Goal: Task Accomplishment & Management: Complete application form

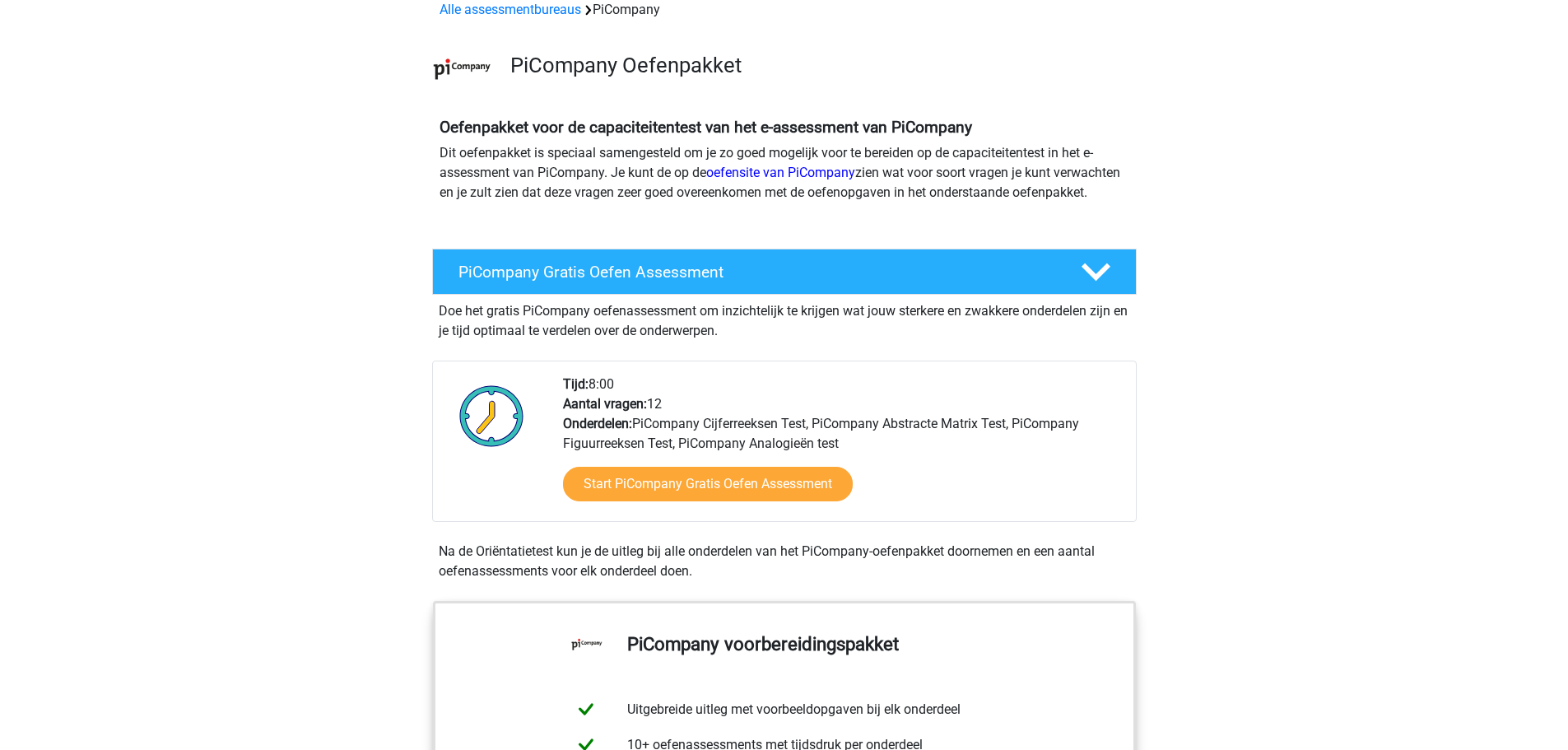
scroll to position [165, 0]
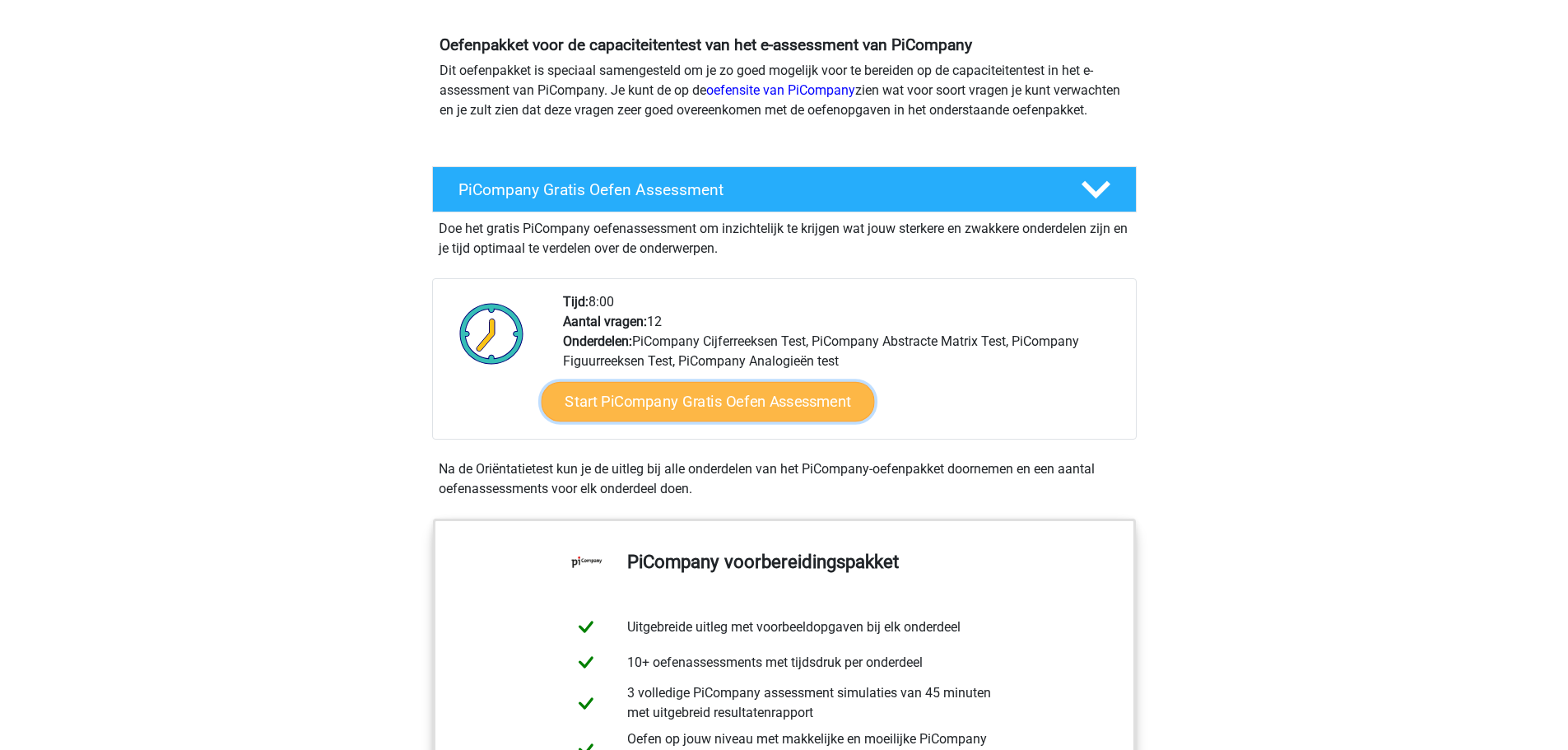
click at [734, 421] on link "Start PiCompany Gratis Oefen Assessment" at bounding box center [707, 402] width 334 height 39
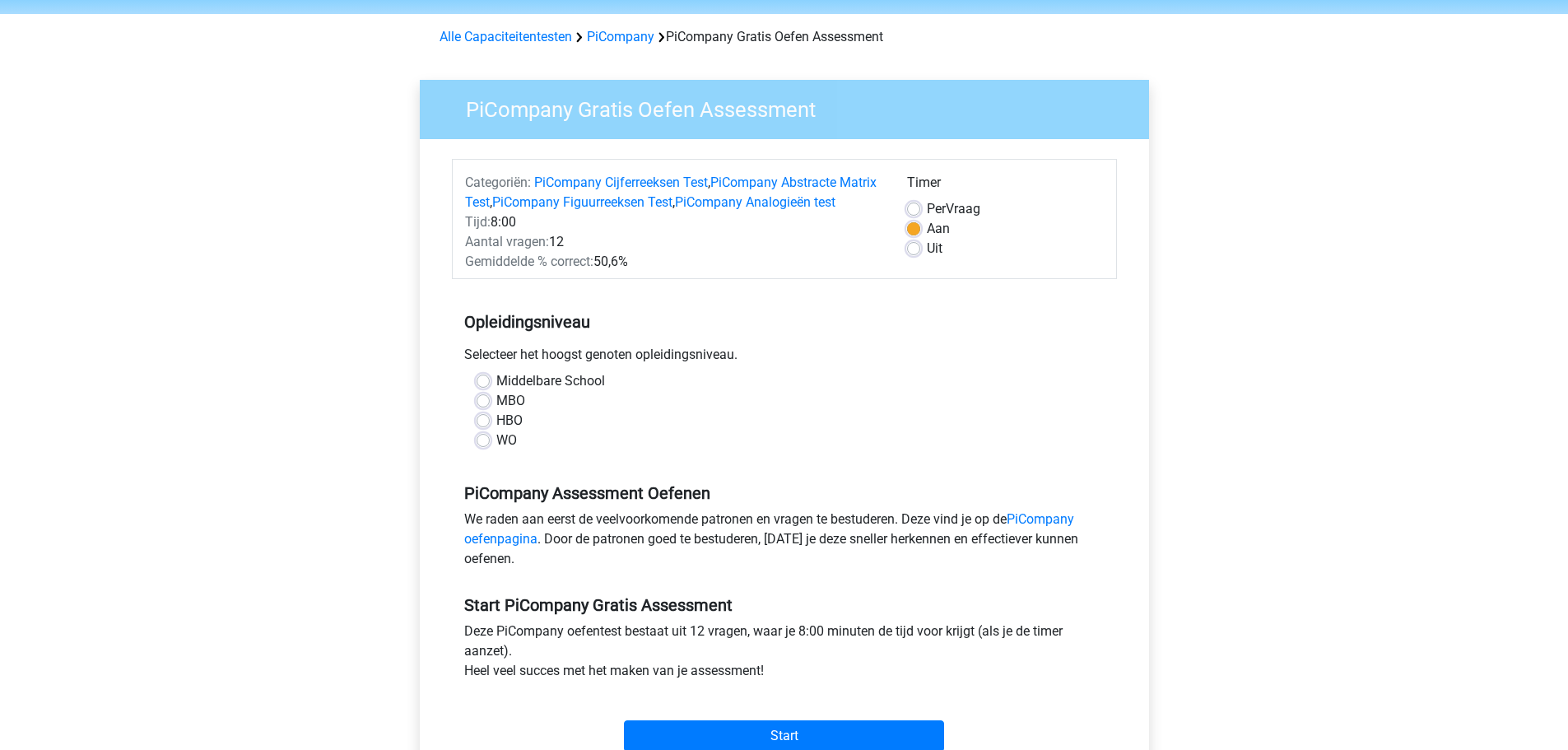
scroll to position [82, 0]
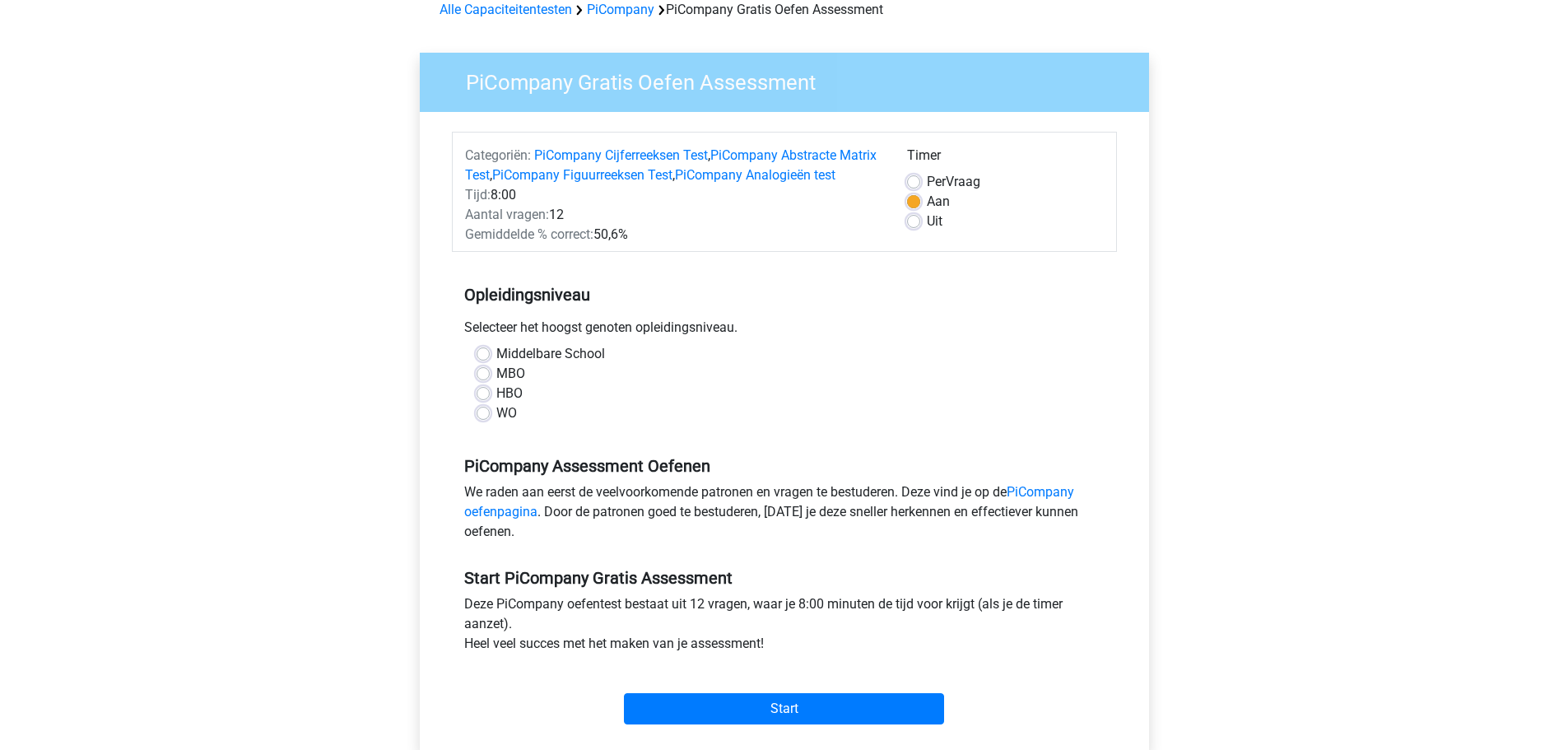
click at [496, 384] on label "MBO" at bounding box center [510, 373] width 29 height 20
click at [484, 380] on input "MBO" at bounding box center [482, 372] width 13 height 16
radio input "true"
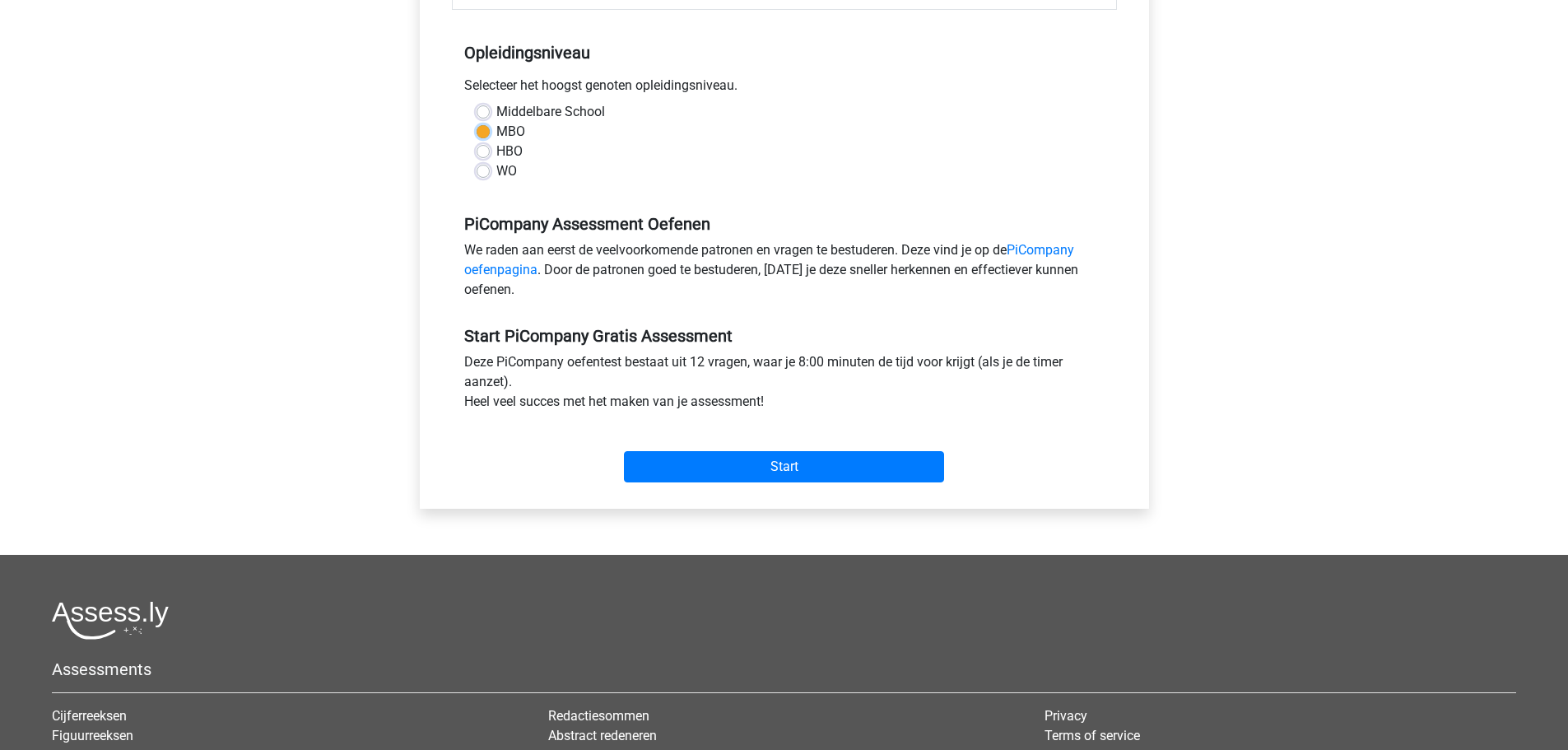
scroll to position [330, 0]
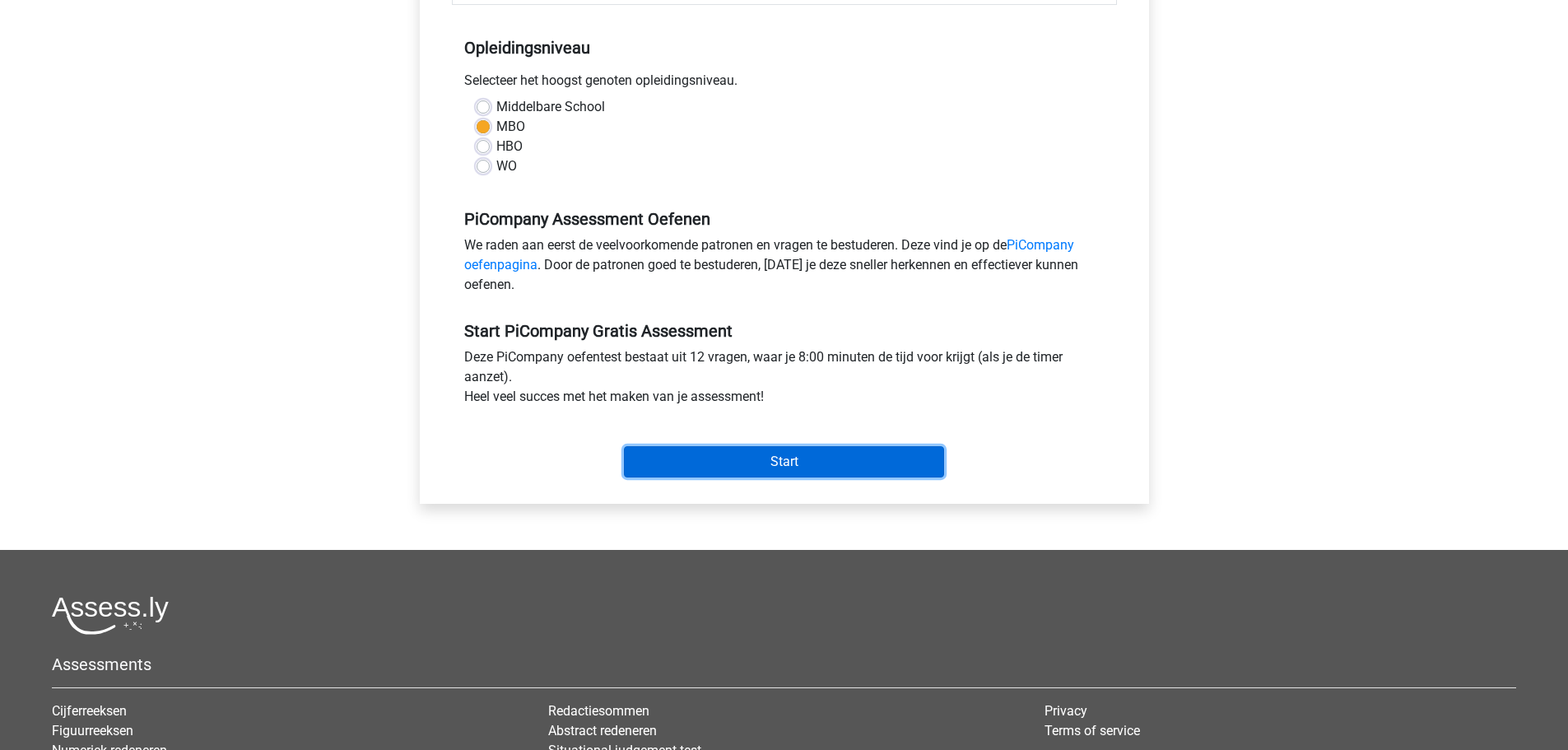
click at [694, 468] on input "Start" at bounding box center [783, 462] width 320 height 31
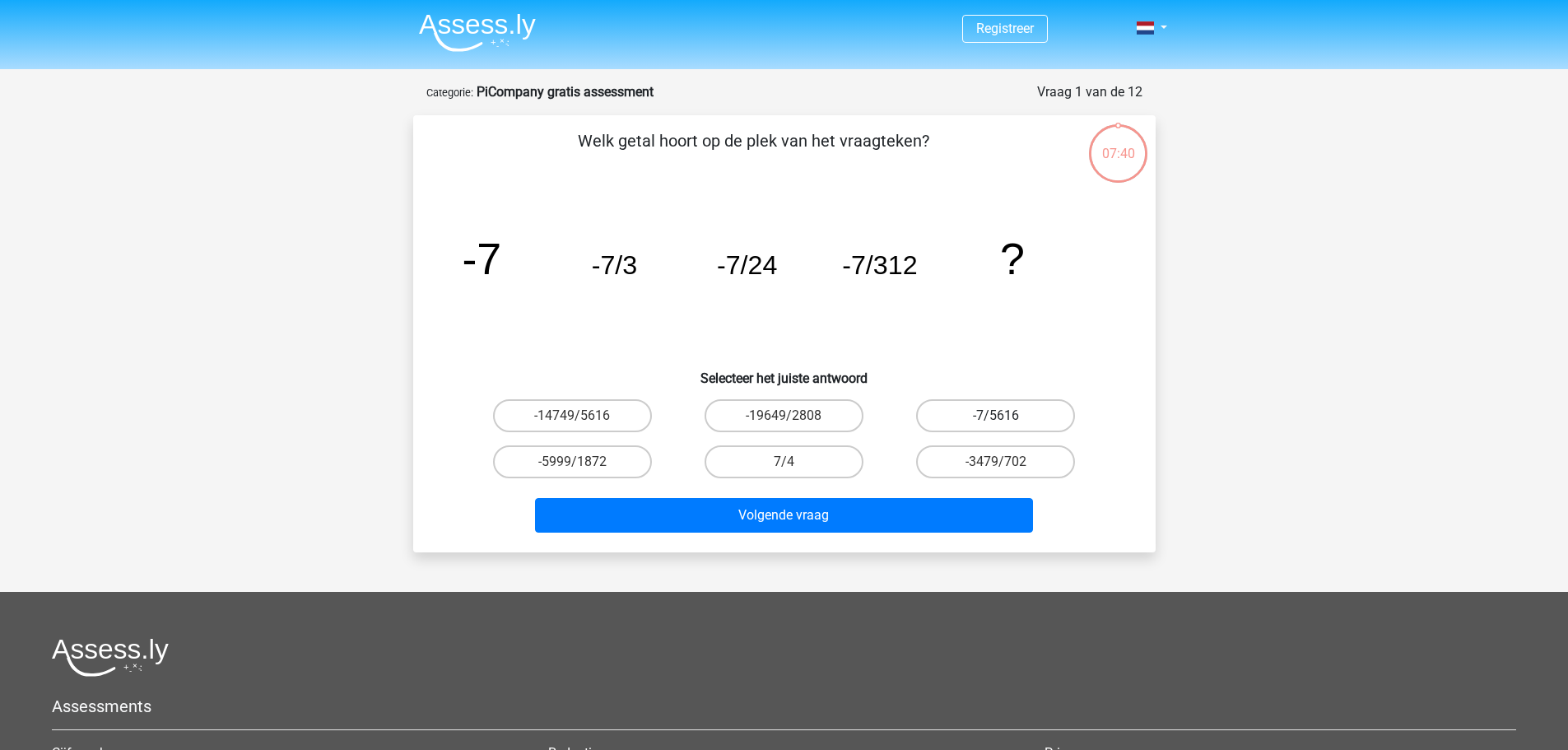
click at [1010, 419] on label "-7/5616" at bounding box center [995, 415] width 159 height 33
click at [1006, 419] on input "-7/5616" at bounding box center [1001, 420] width 10 height 10
radio input "true"
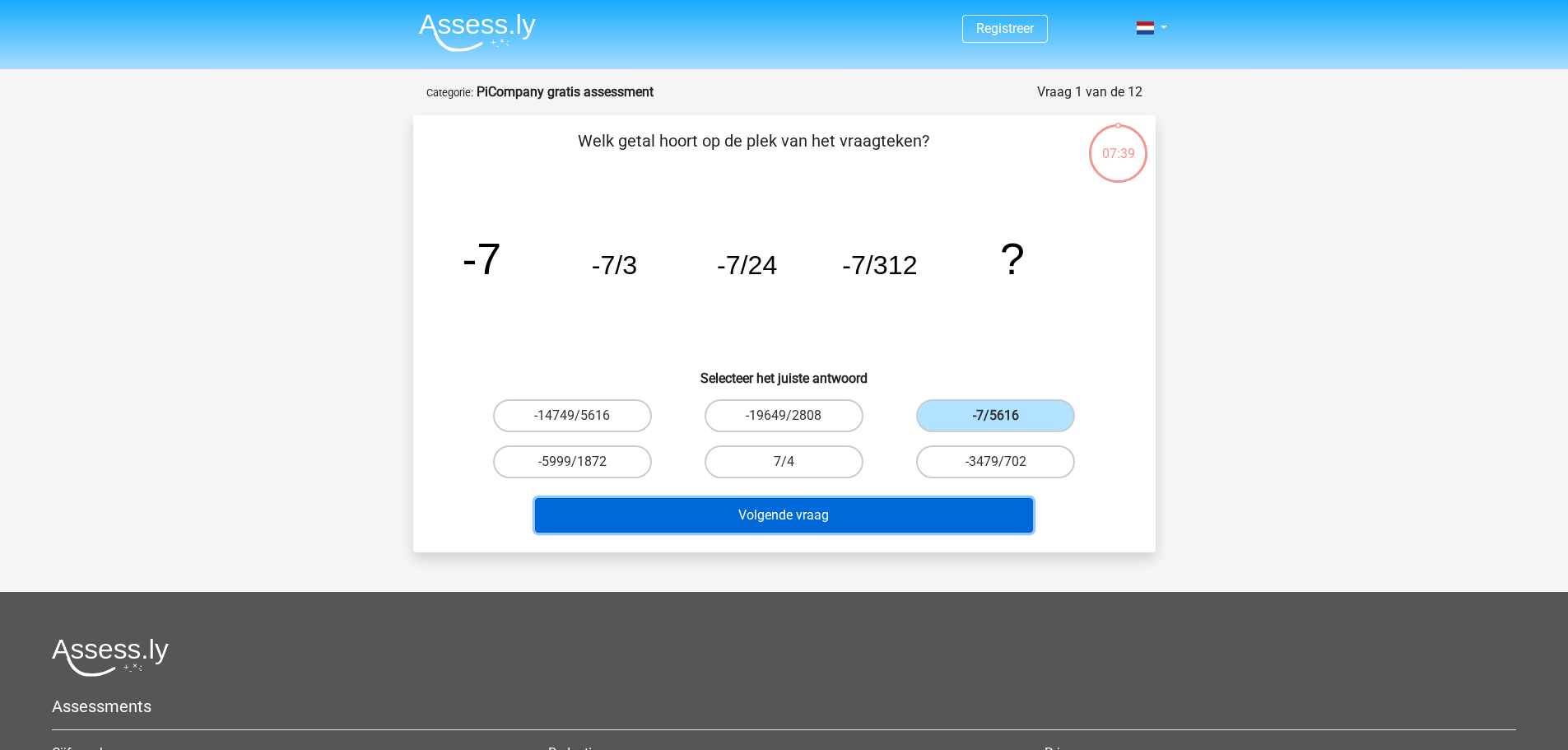
click at [902, 509] on button "Volgende vraag" at bounding box center [784, 515] width 498 height 34
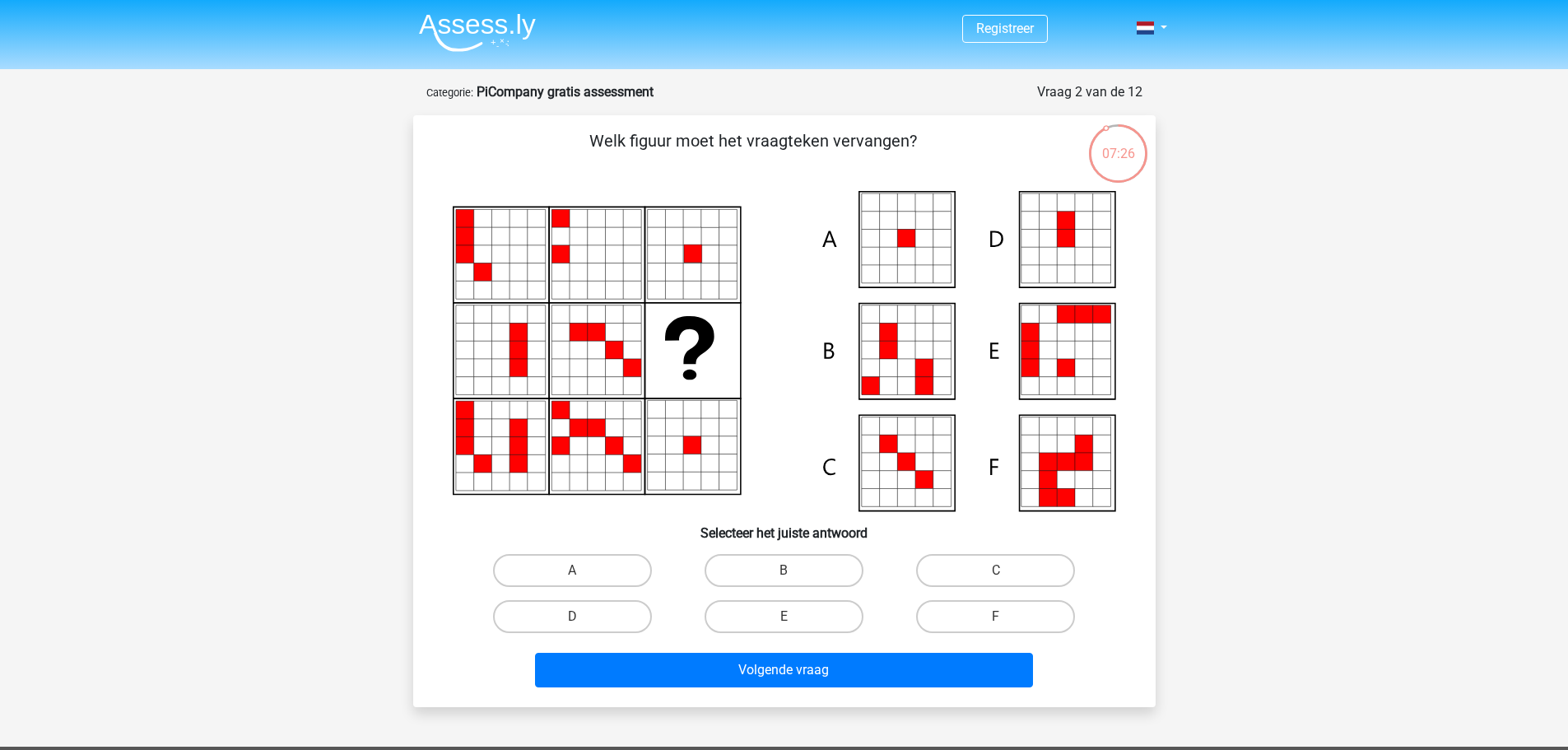
click at [916, 230] on icon at bounding box center [924, 239] width 18 height 18
click at [589, 559] on label "A" at bounding box center [572, 571] width 159 height 33
click at [582, 571] on input "A" at bounding box center [577, 576] width 10 height 10
radio input "true"
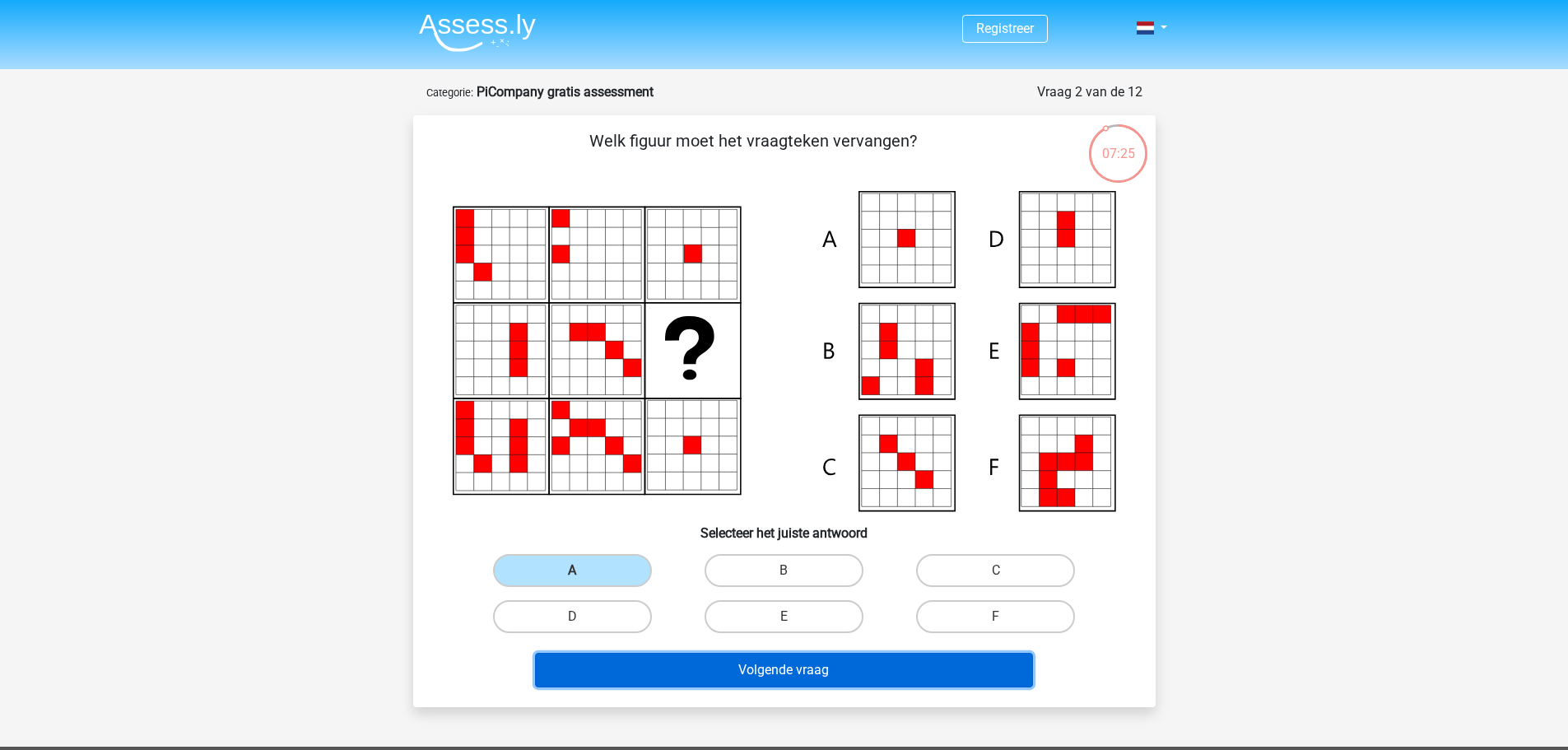
click at [762, 663] on button "Volgende vraag" at bounding box center [784, 670] width 498 height 34
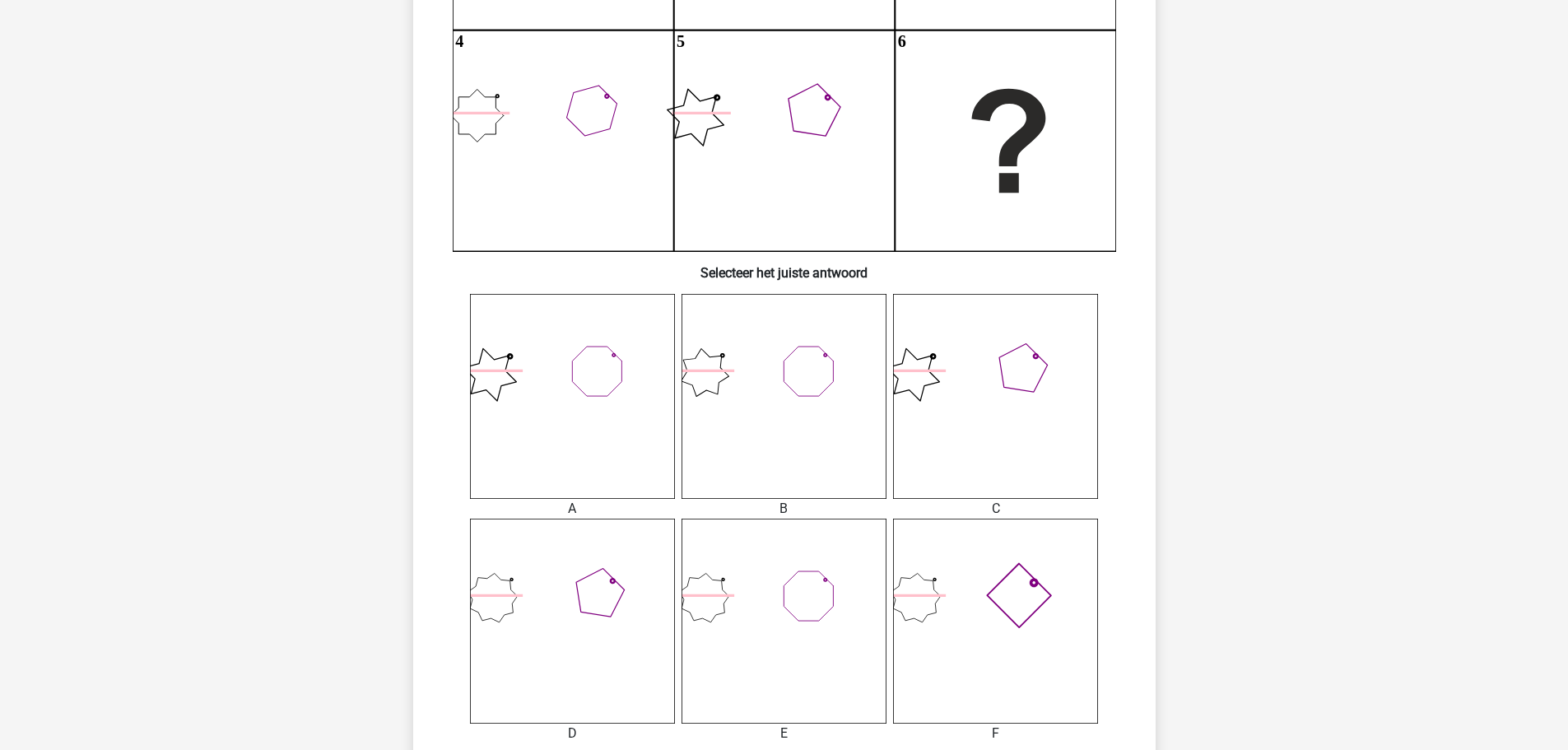
scroll to position [412, 0]
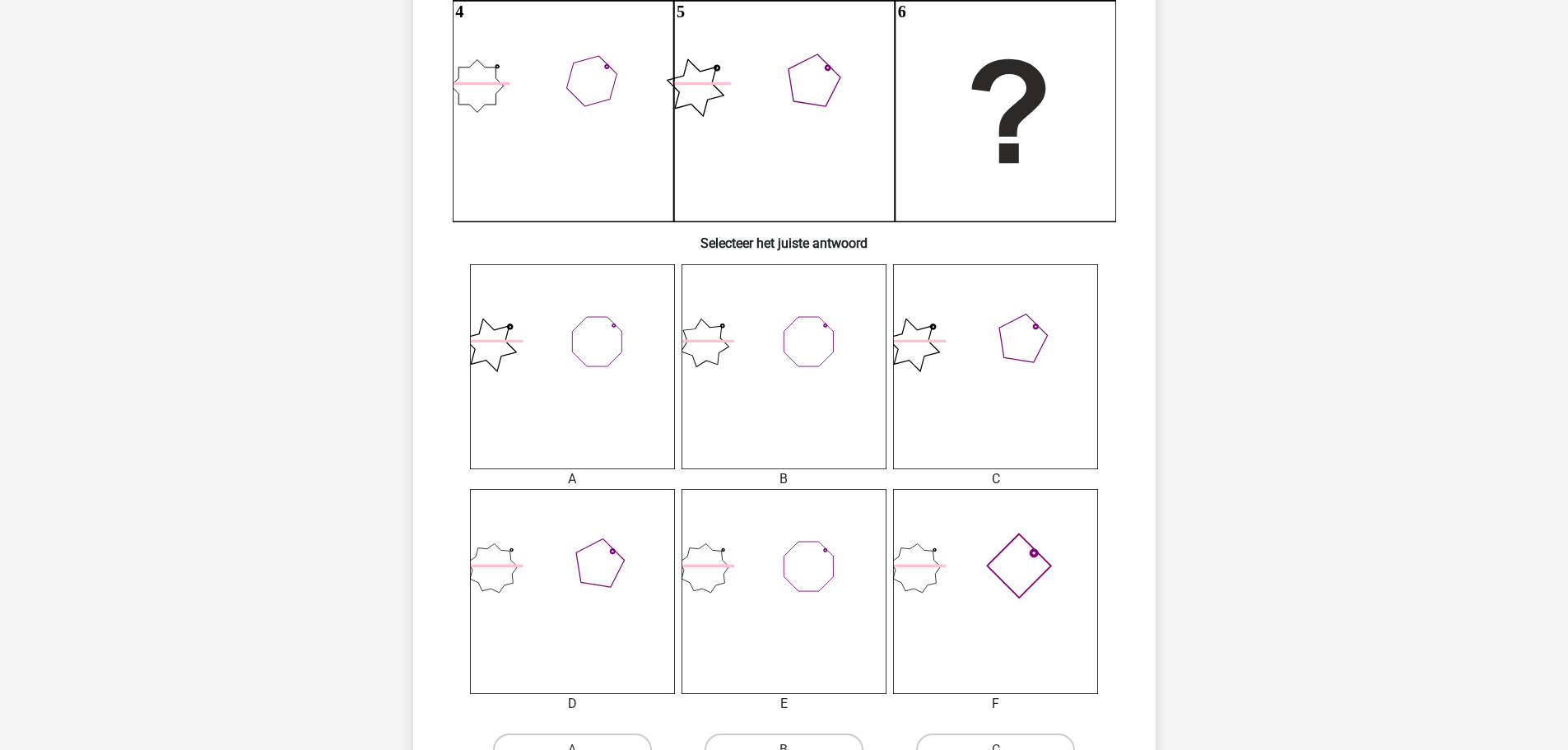
click at [610, 536] on icon at bounding box center [572, 591] width 205 height 205
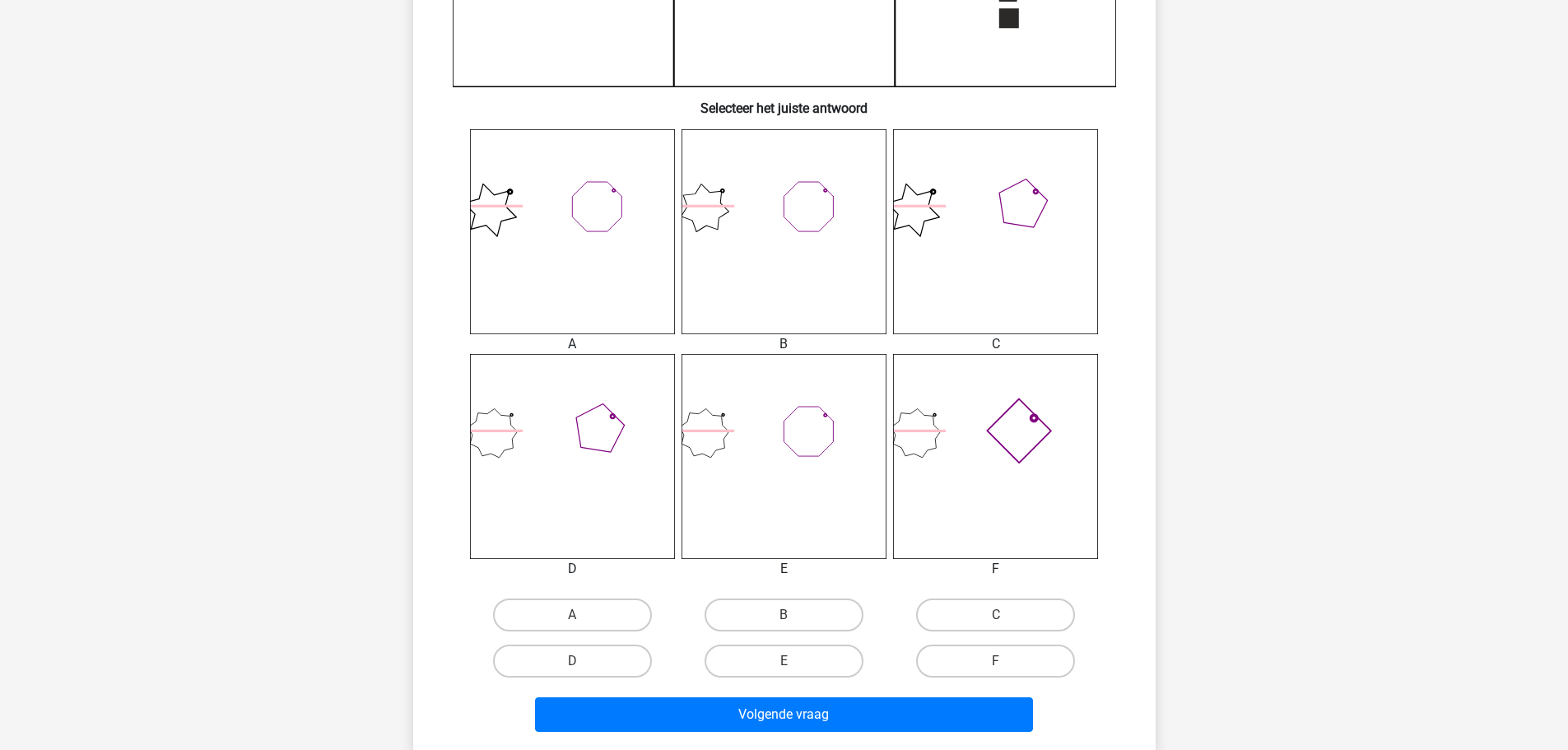
scroll to position [577, 0]
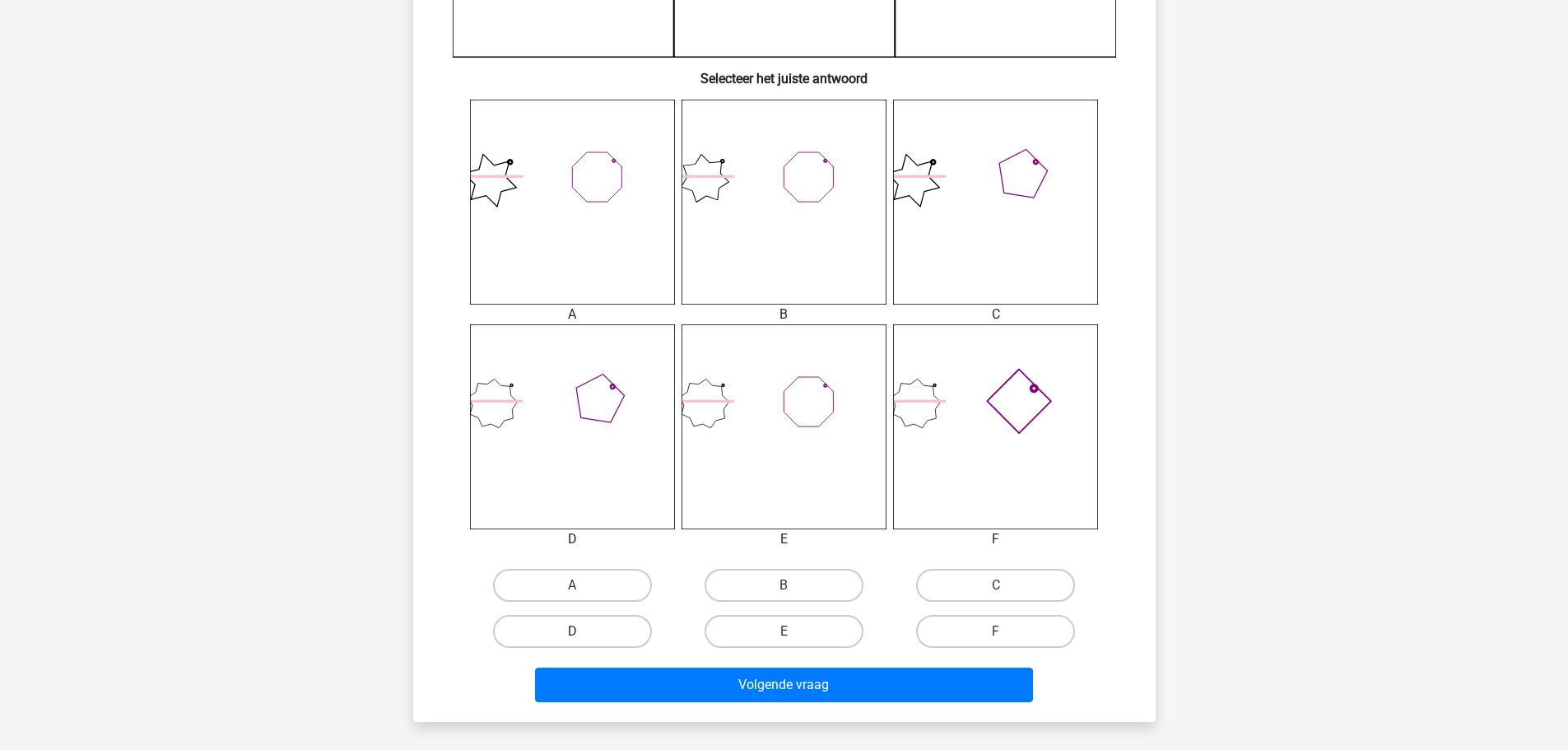
click at [552, 630] on label "D" at bounding box center [572, 632] width 159 height 33
click at [572, 632] on input "D" at bounding box center [577, 637] width 10 height 10
radio input "true"
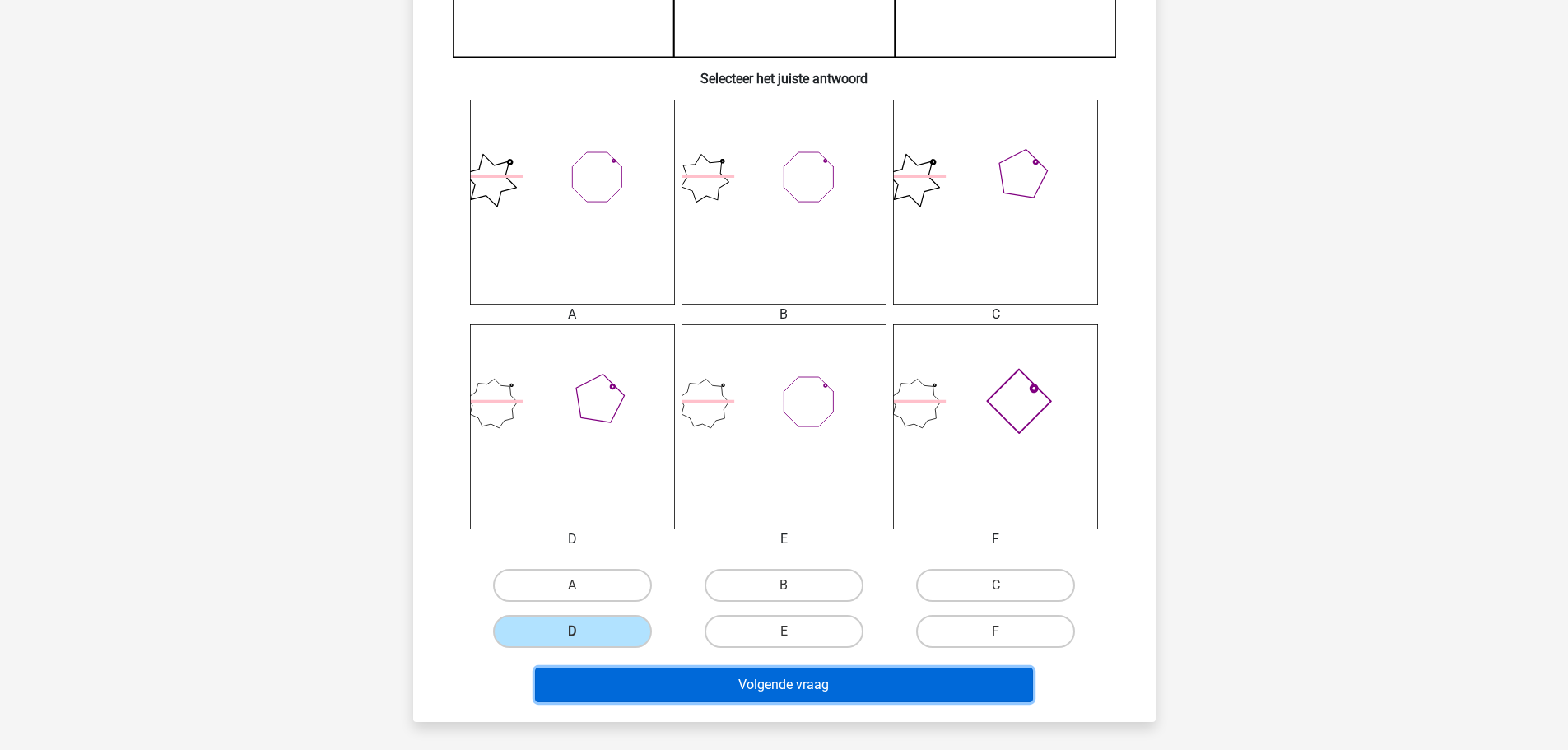
click at [671, 673] on button "Volgende vraag" at bounding box center [784, 685] width 498 height 34
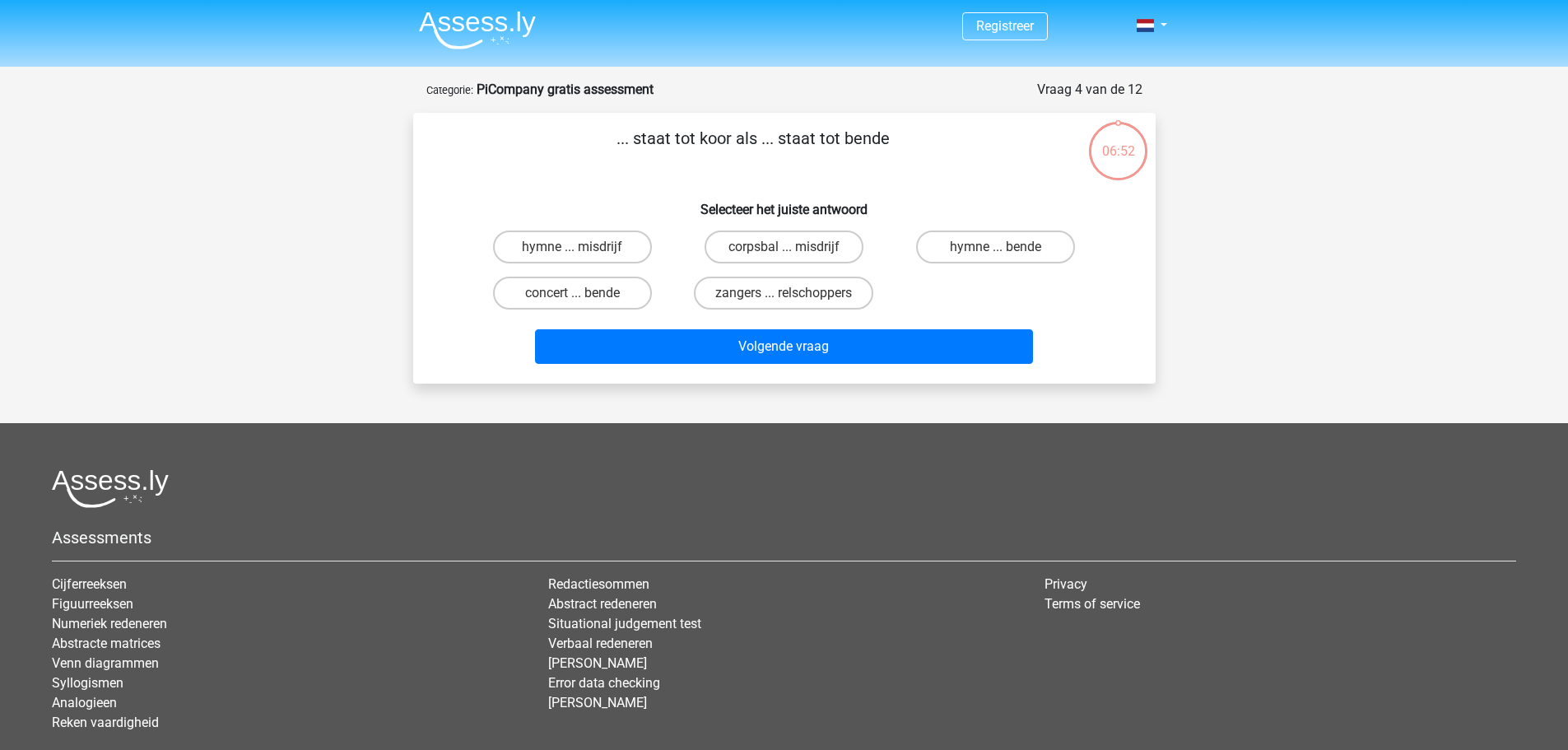
scroll to position [0, 0]
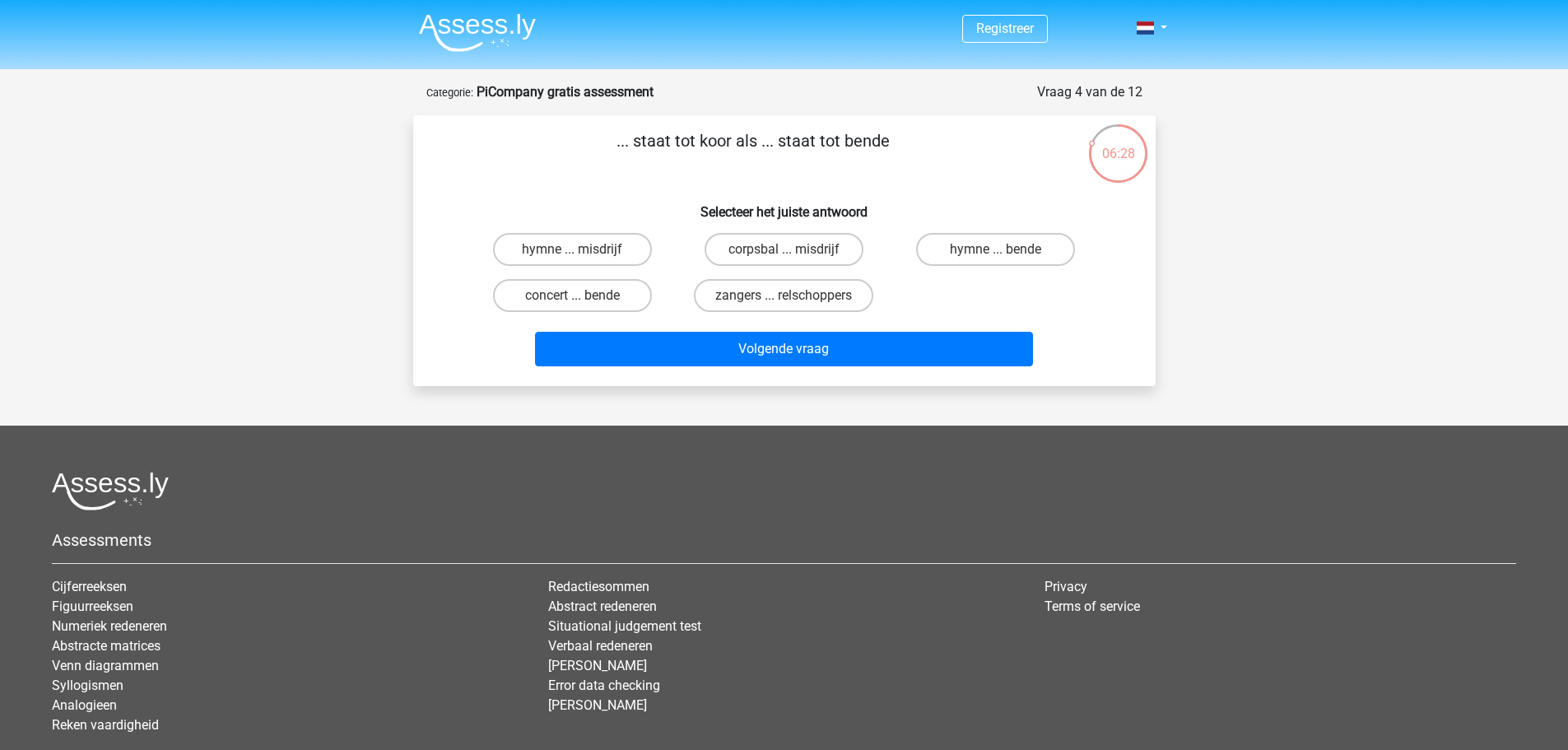
click at [574, 253] on input "hymne ... misdrijf" at bounding box center [577, 255] width 10 height 10
radio input "true"
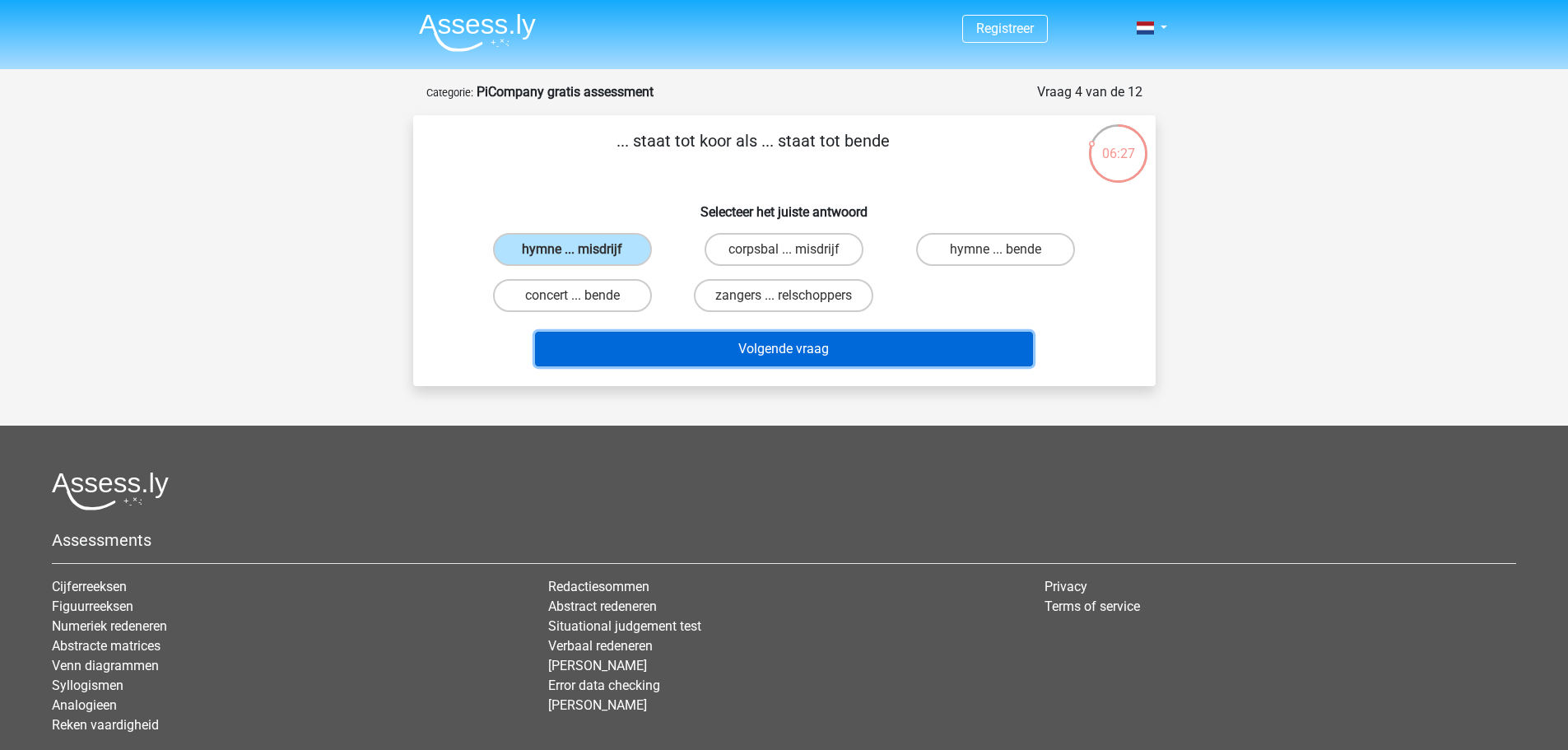
click at [745, 351] on button "Volgende vraag" at bounding box center [784, 349] width 498 height 34
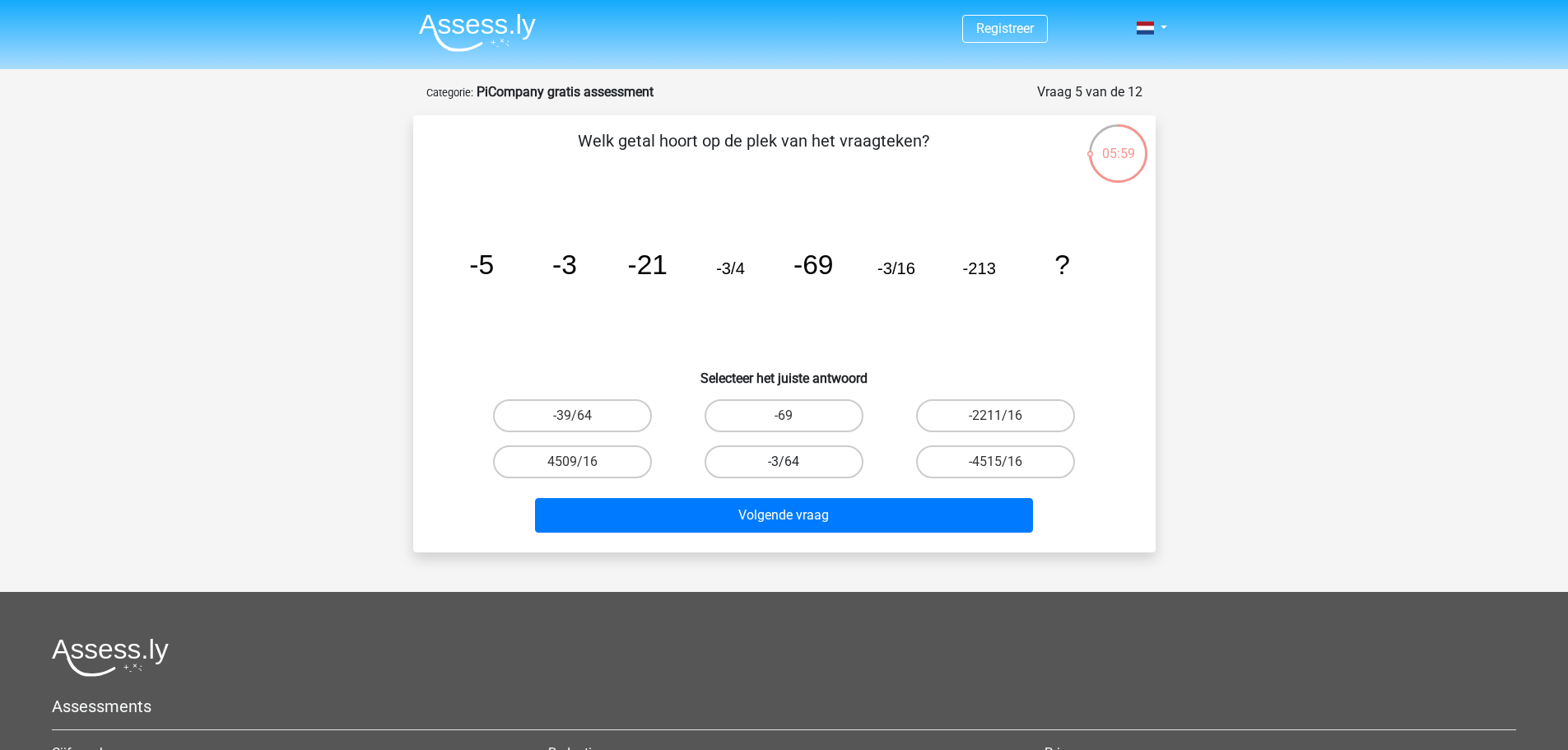
drag, startPoint x: 771, startPoint y: 486, endPoint x: 792, endPoint y: 473, distance: 24.7
click at [776, 482] on div "Welk getal hoort op de plek van het vraagteken? image/svg+xml -5 -3 -21 -3/4 -6…" at bounding box center [784, 334] width 729 height 411
click at [792, 473] on label "-3/64" at bounding box center [783, 462] width 159 height 33
click at [792, 473] on input "-3/64" at bounding box center [788, 467] width 10 height 10
radio input "true"
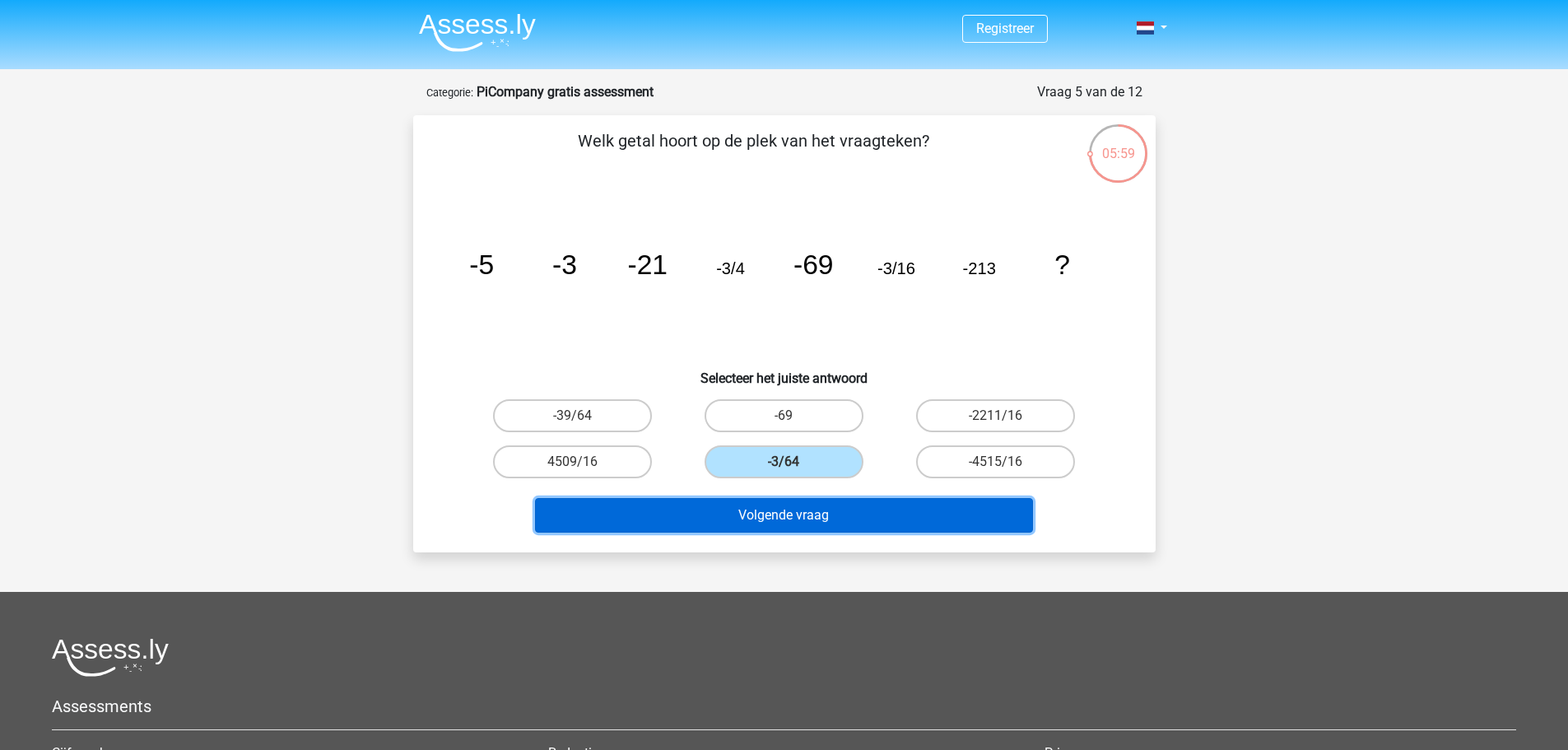
click at [778, 507] on button "Volgende vraag" at bounding box center [784, 515] width 498 height 34
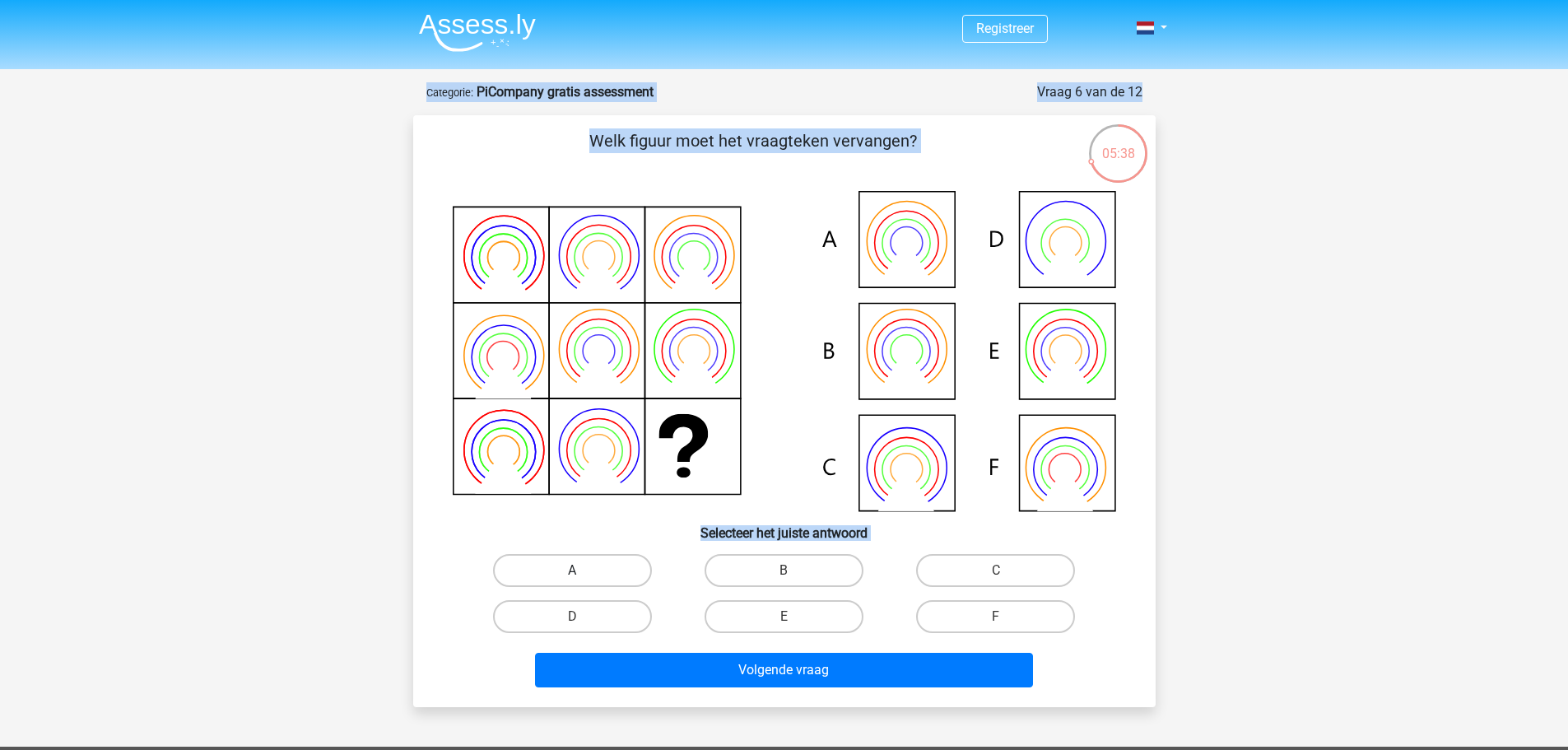
click at [578, 559] on label "A" at bounding box center [572, 571] width 159 height 33
click at [578, 571] on input "A" at bounding box center [577, 576] width 10 height 10
radio input "true"
click at [783, 565] on label "B" at bounding box center [783, 571] width 159 height 33
click at [783, 571] on input "B" at bounding box center [788, 576] width 10 height 10
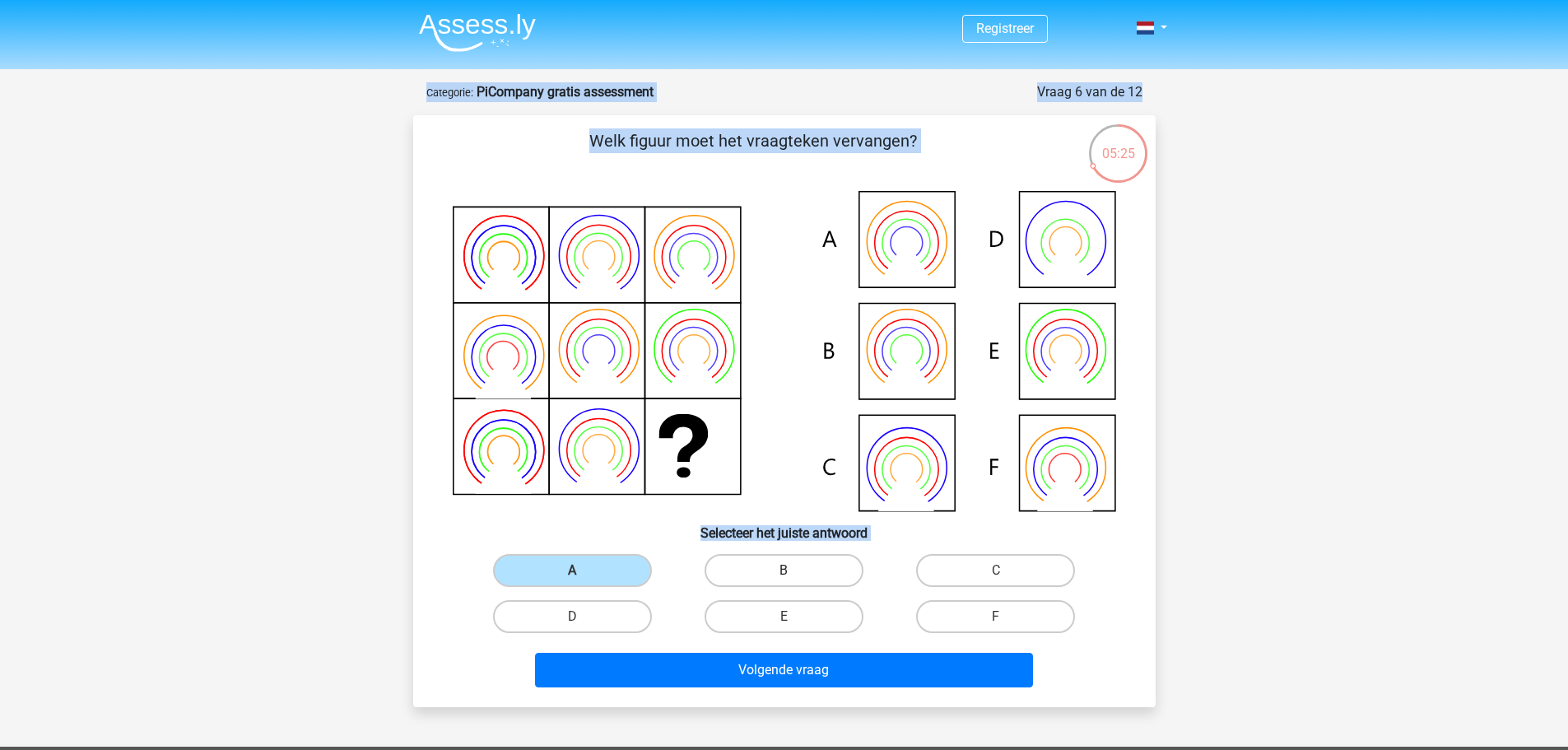
radio input "true"
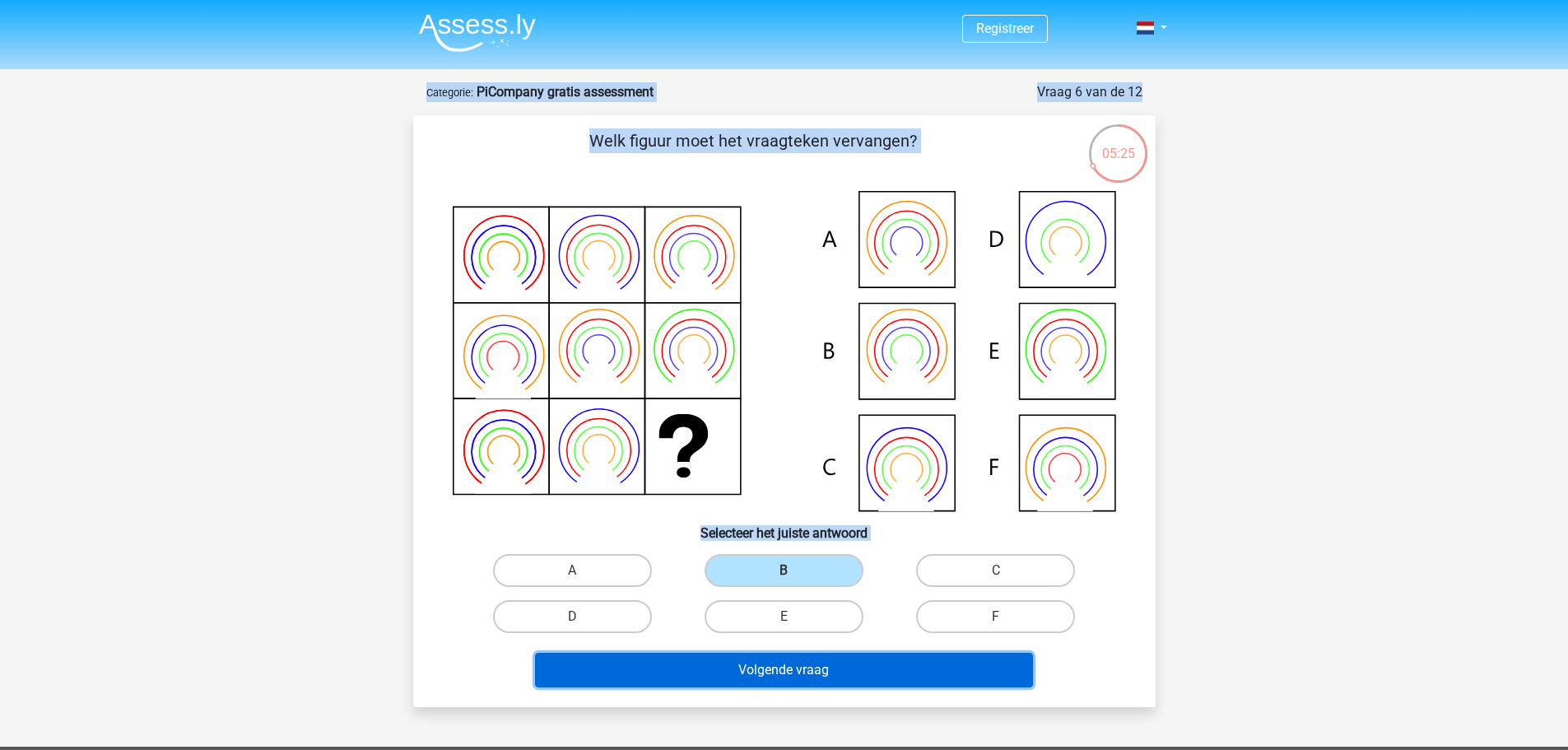
click at [757, 656] on button "Volgende vraag" at bounding box center [784, 670] width 498 height 34
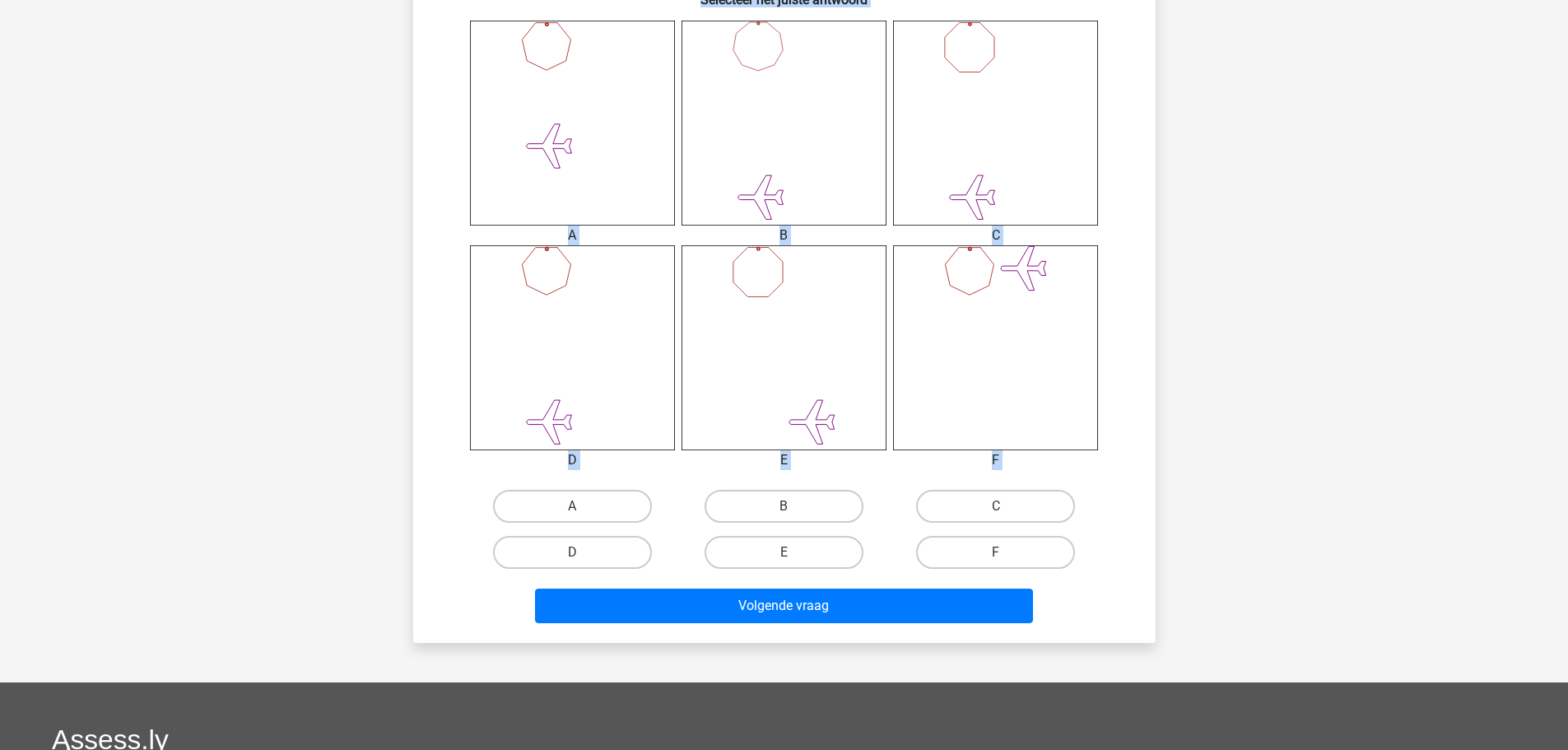
scroll to position [658, 0]
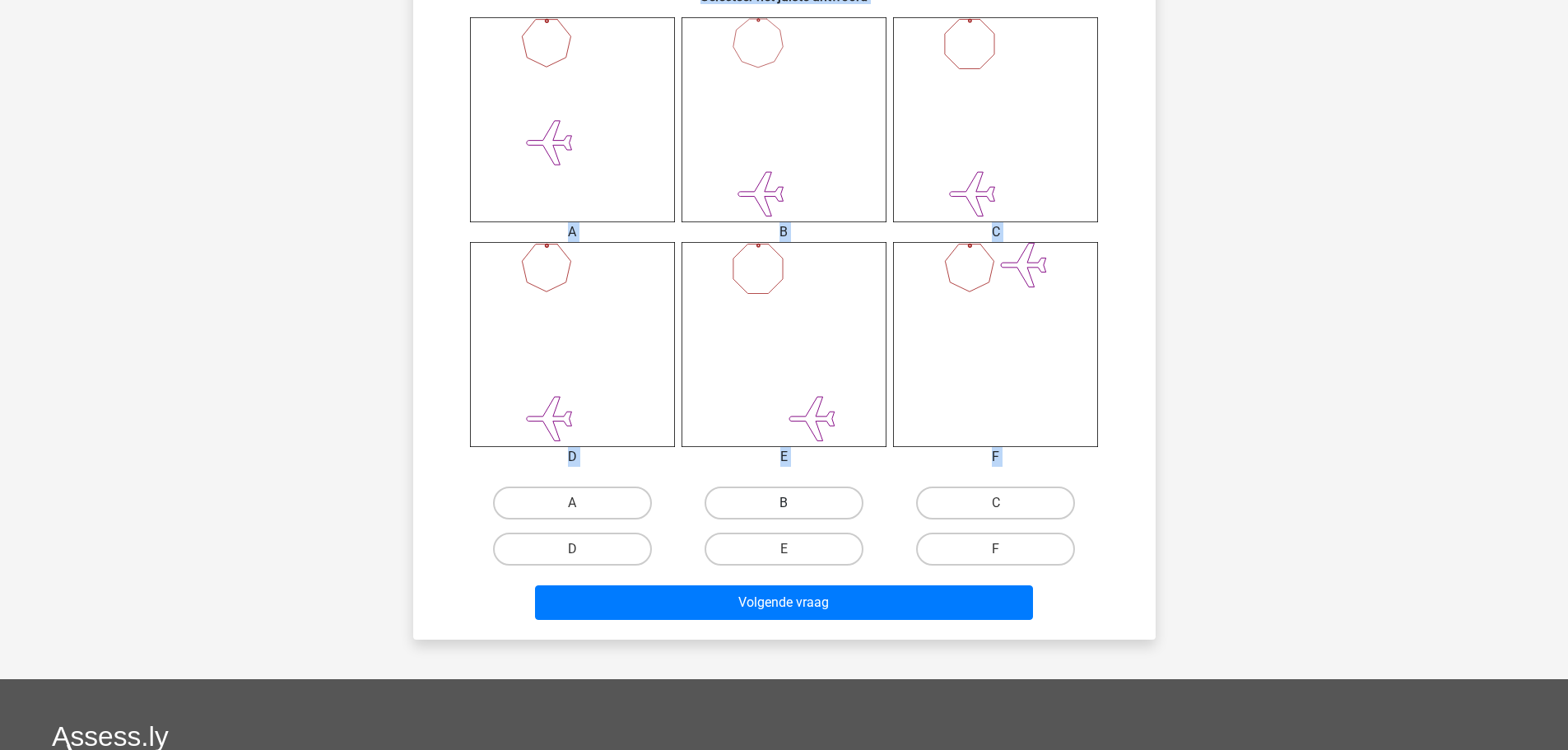
click at [768, 504] on label "B" at bounding box center [783, 503] width 159 height 33
click at [783, 504] on input "B" at bounding box center [788, 508] width 10 height 10
radio input "true"
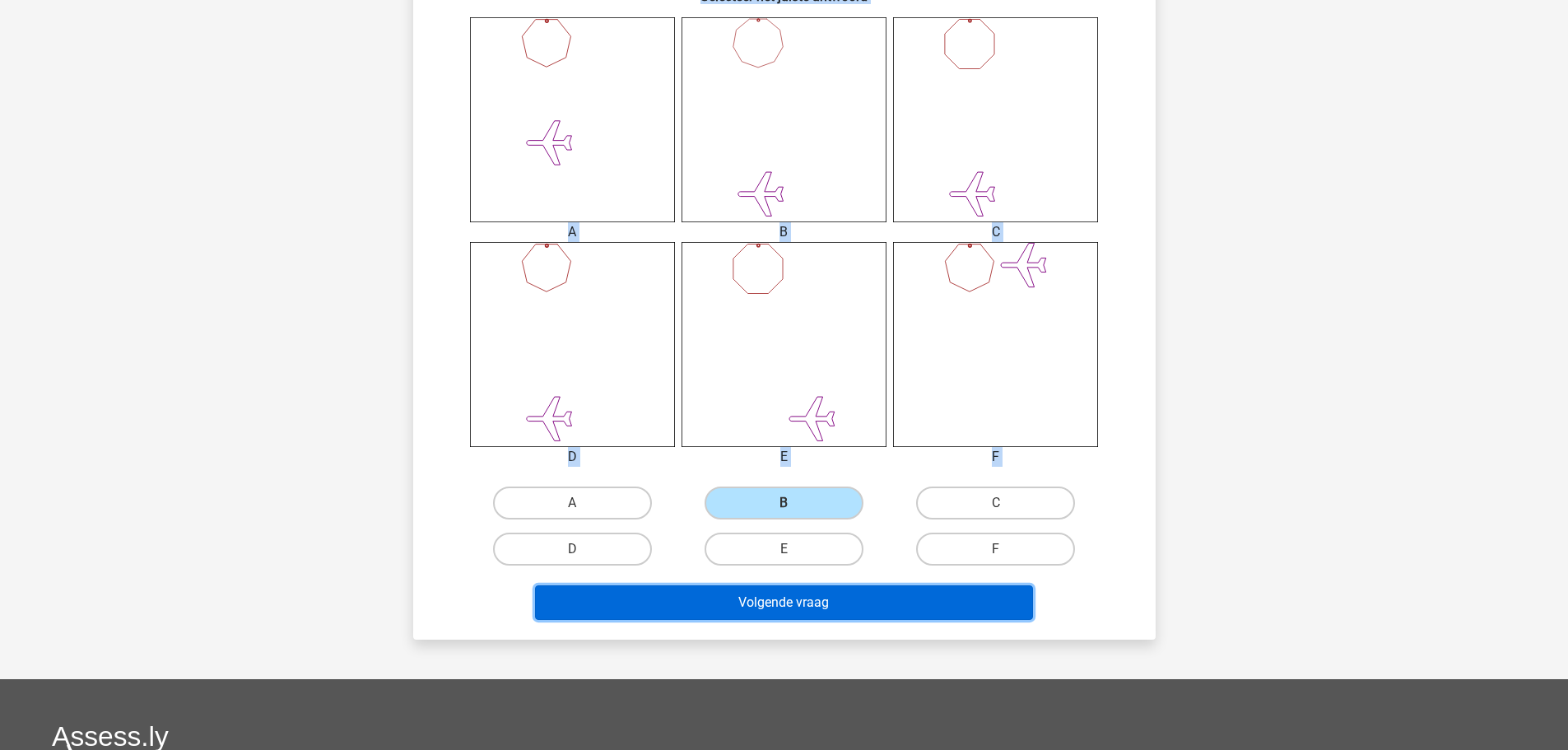
click at [737, 603] on button "Volgende vraag" at bounding box center [784, 602] width 498 height 34
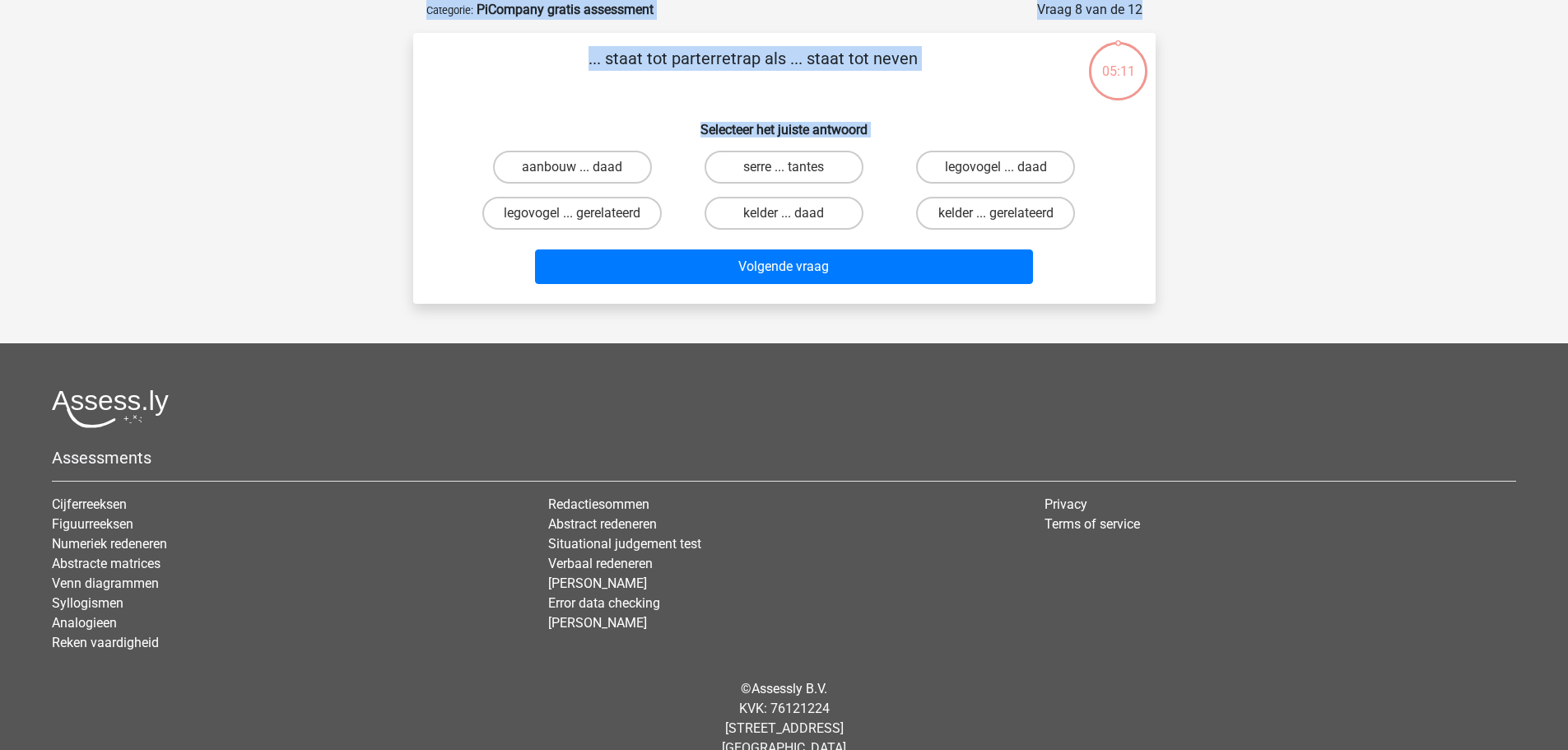
scroll to position [0, 0]
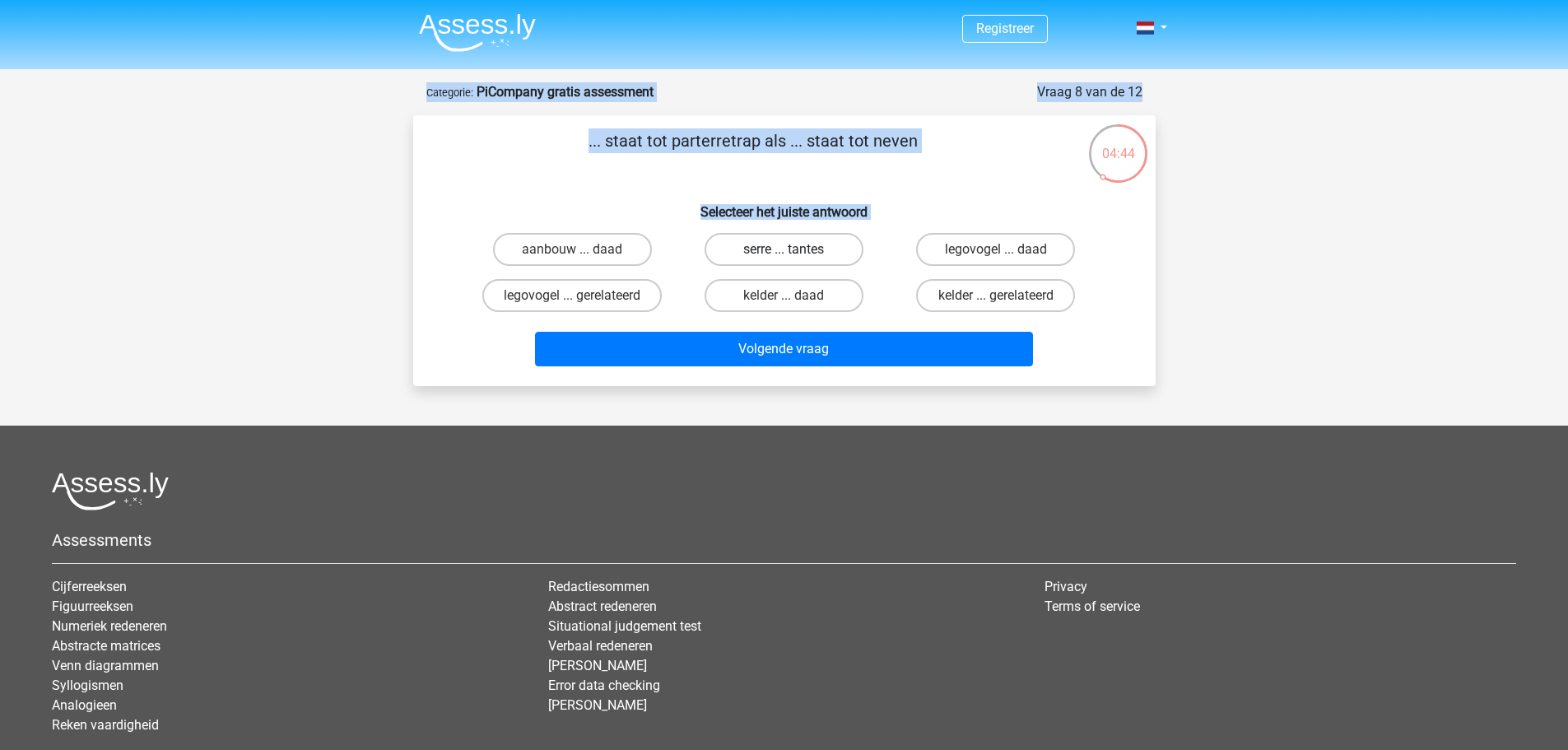
click at [805, 255] on label "serre ... tantes" at bounding box center [783, 249] width 159 height 33
click at [794, 255] on input "serre ... tantes" at bounding box center [788, 255] width 10 height 10
radio input "true"
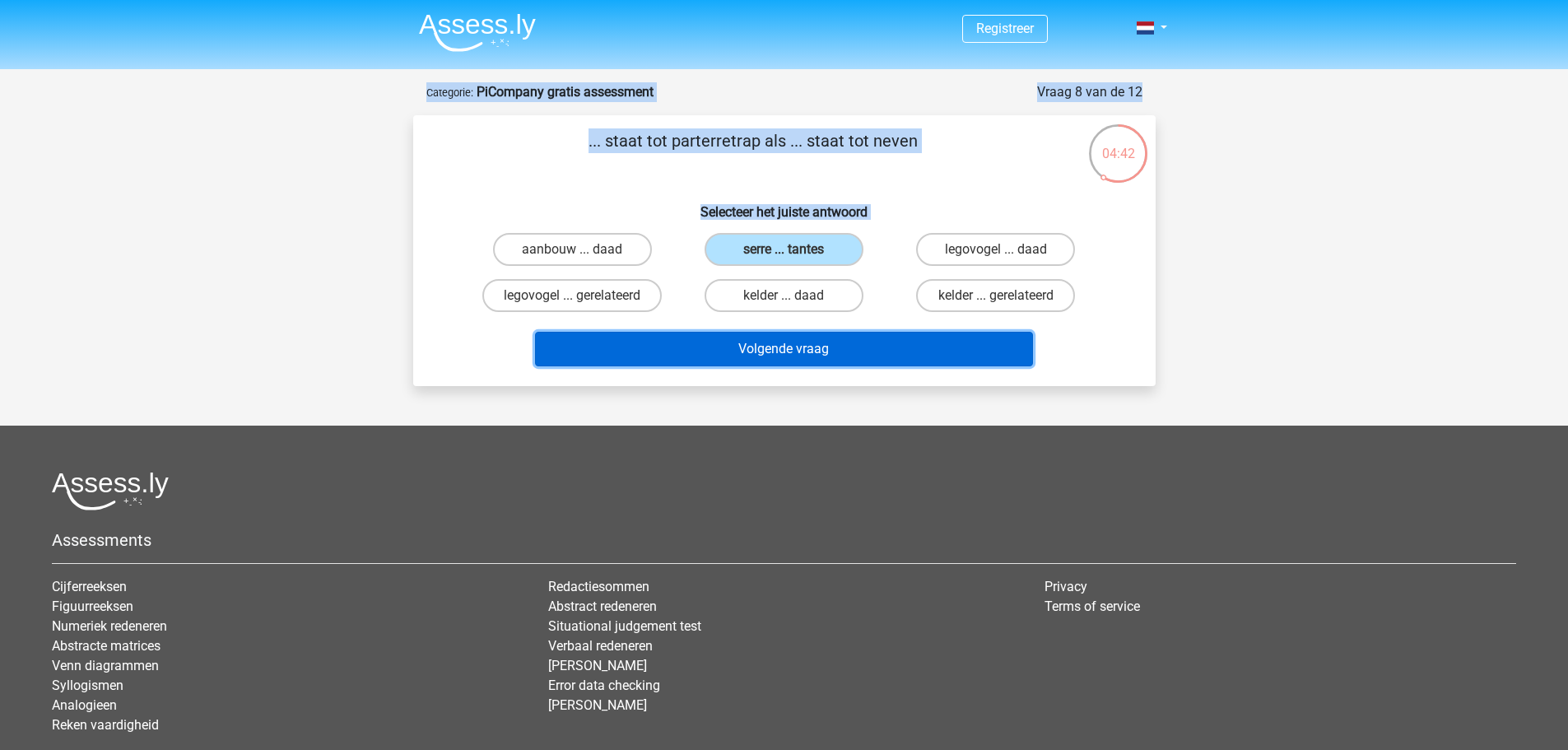
click at [894, 342] on button "Volgende vraag" at bounding box center [784, 349] width 498 height 34
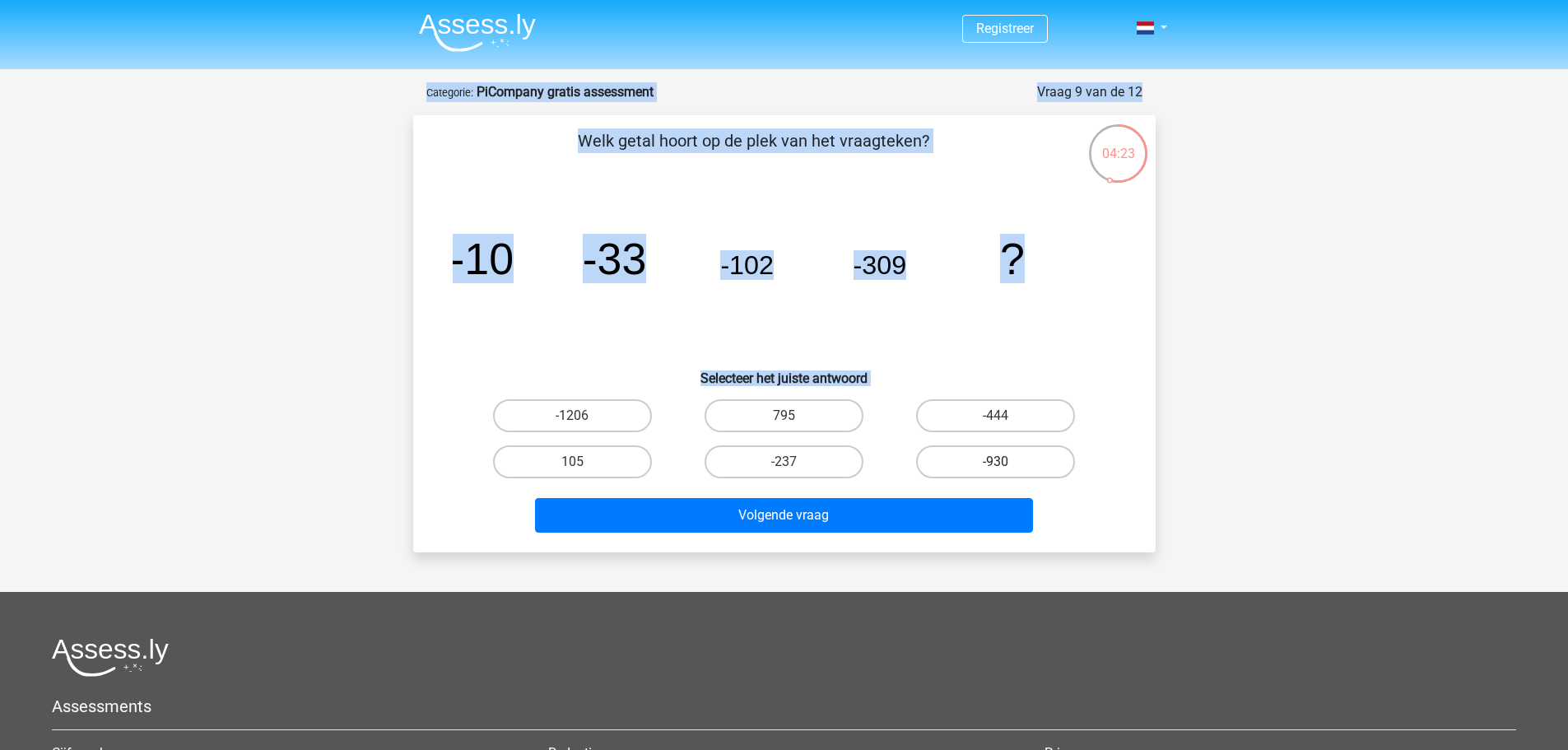
click at [950, 463] on label "-930" at bounding box center [995, 462] width 159 height 33
click at [996, 463] on input "-930" at bounding box center [1001, 467] width 10 height 10
radio input "true"
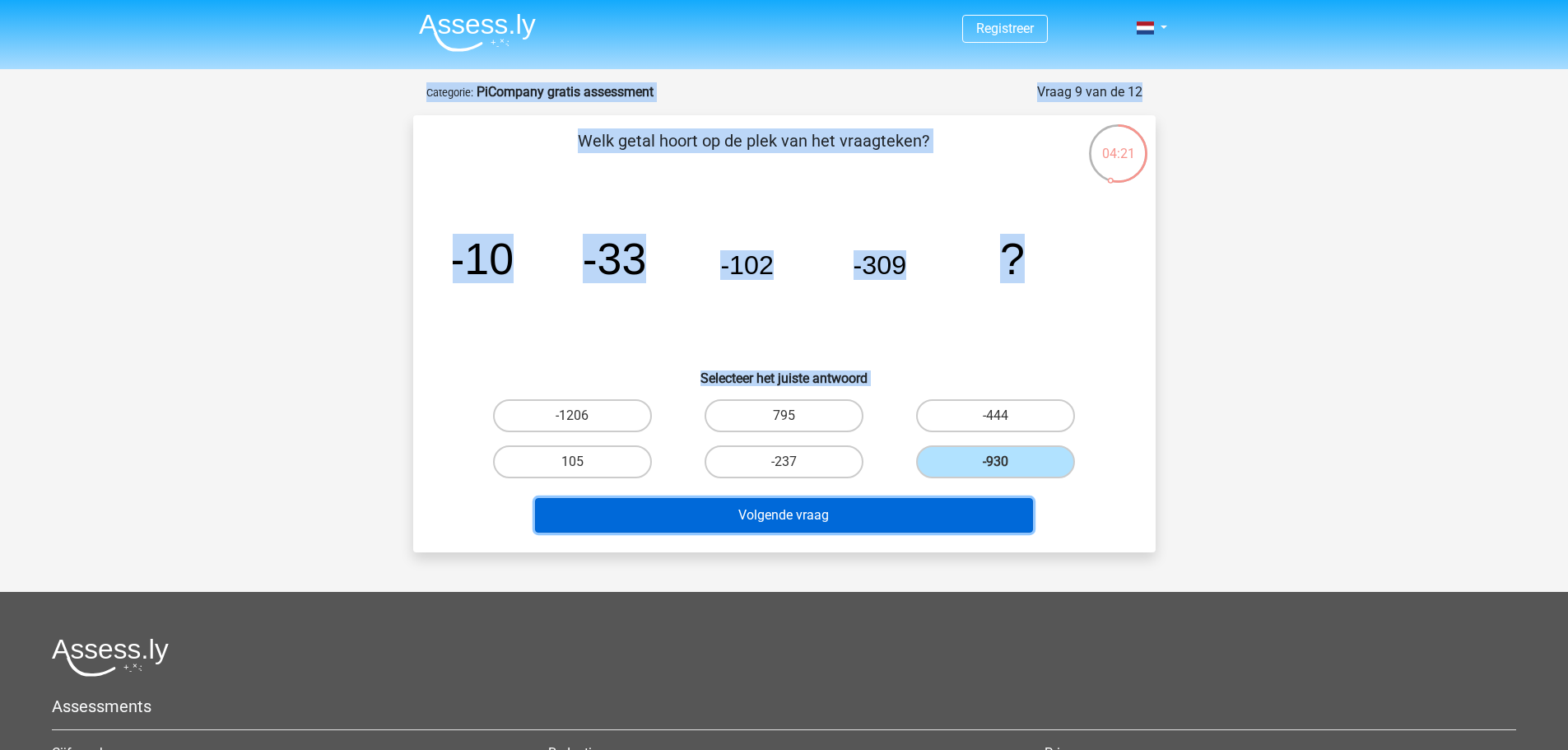
click at [823, 525] on button "Volgende vraag" at bounding box center [784, 515] width 498 height 34
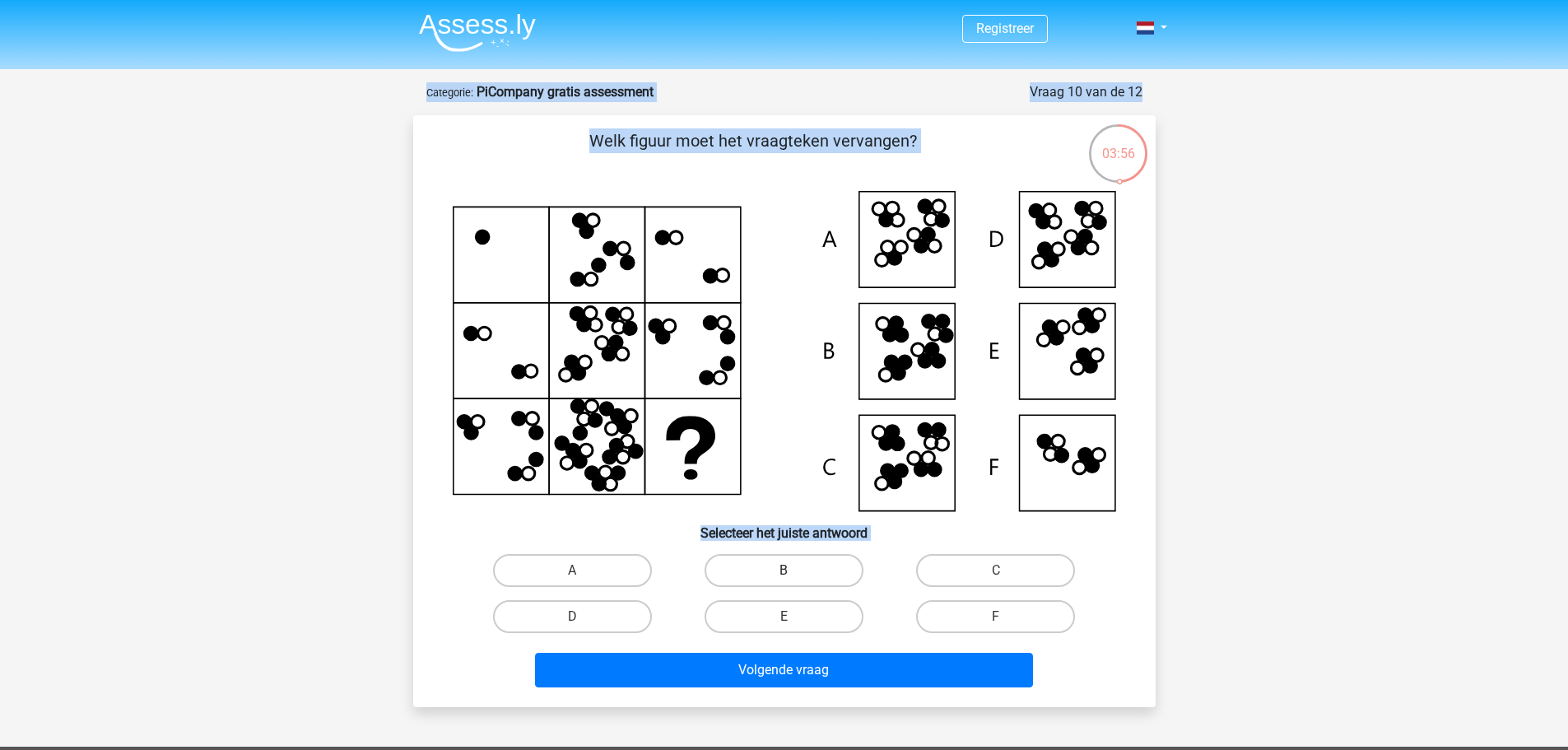
click at [748, 573] on label "B" at bounding box center [783, 571] width 159 height 33
click at [783, 573] on input "B" at bounding box center [788, 576] width 10 height 10
radio input "true"
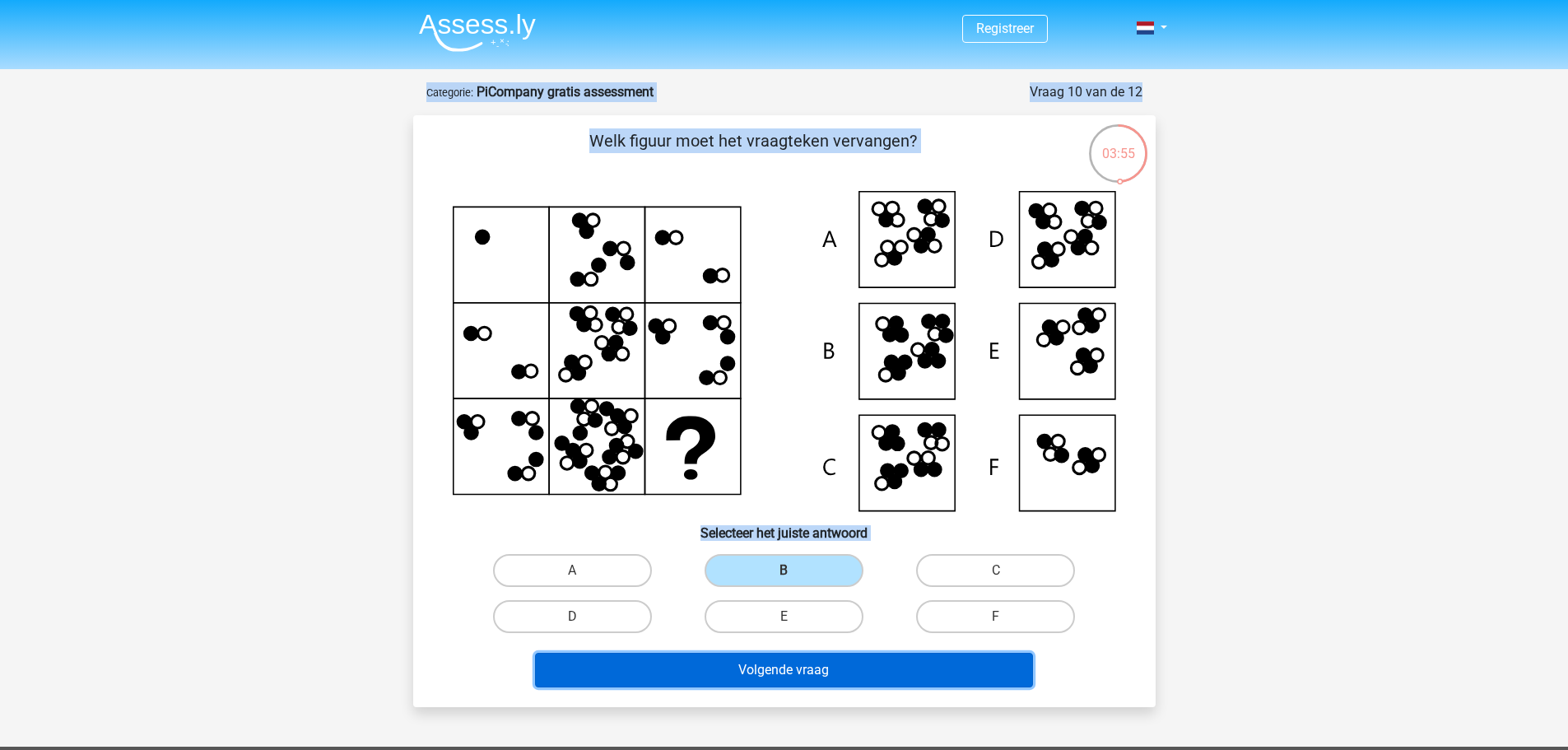
click at [708, 673] on button "Volgende vraag" at bounding box center [784, 670] width 498 height 34
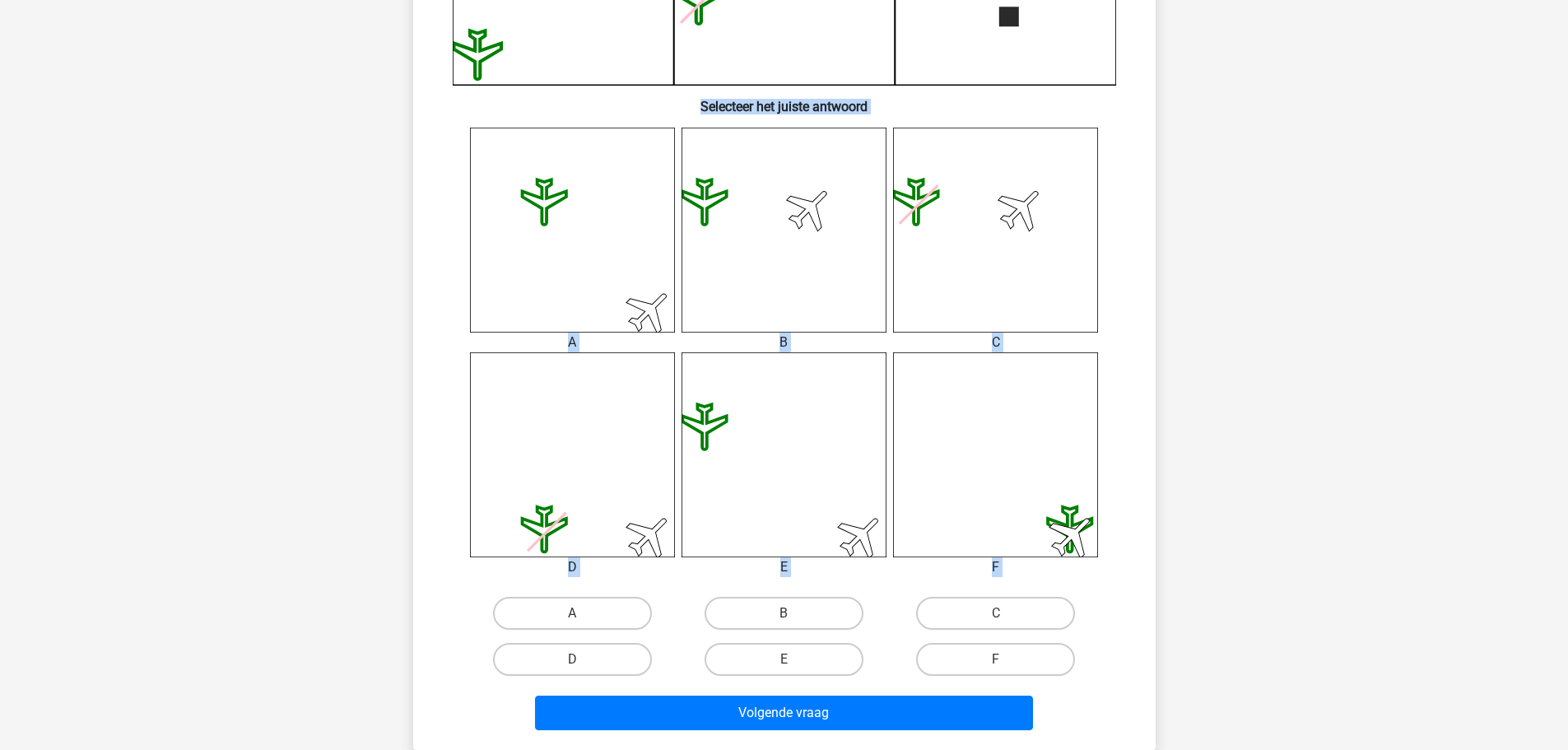
scroll to position [577, 0]
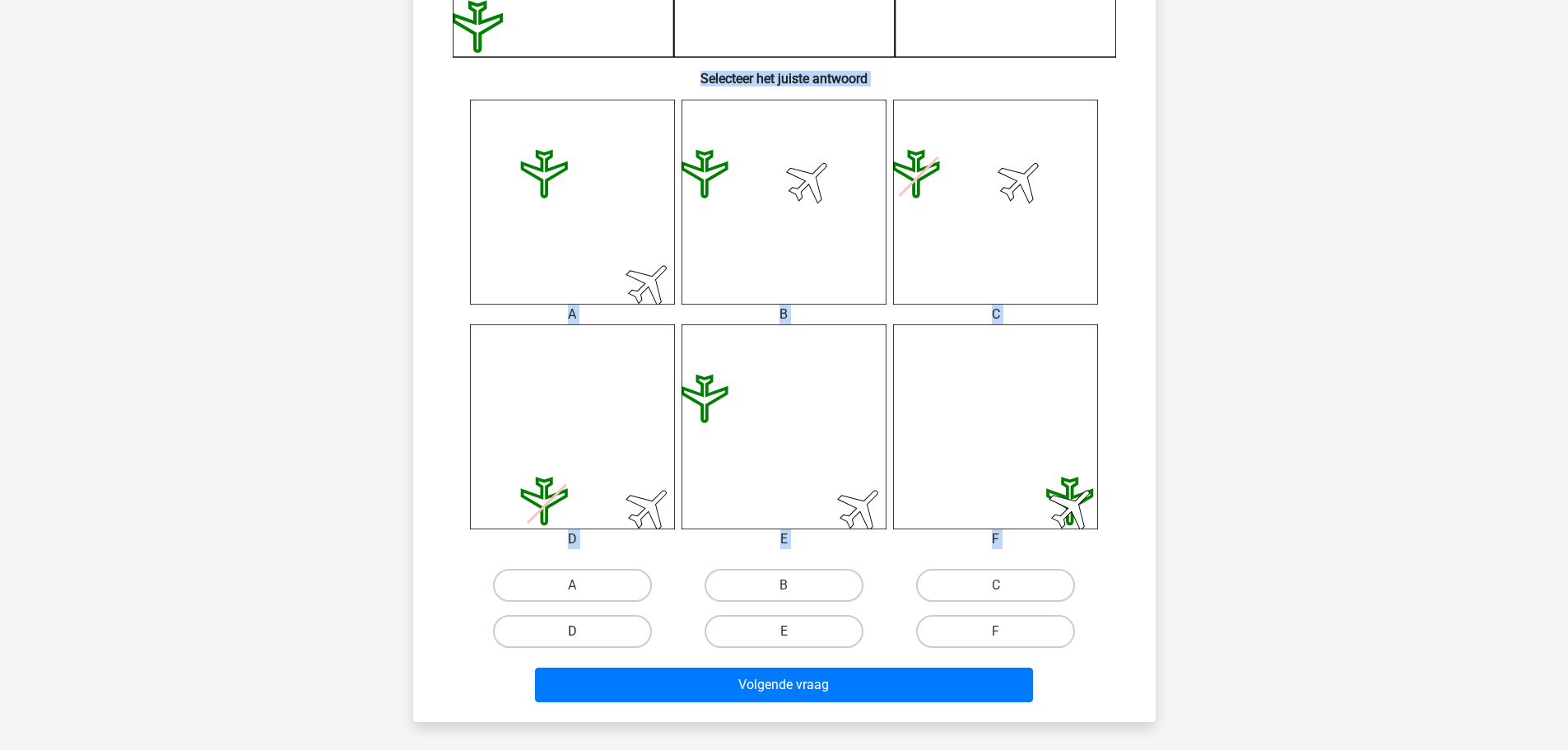
click at [585, 637] on label "D" at bounding box center [572, 632] width 159 height 33
click at [582, 637] on input "D" at bounding box center [577, 637] width 10 height 10
radio input "true"
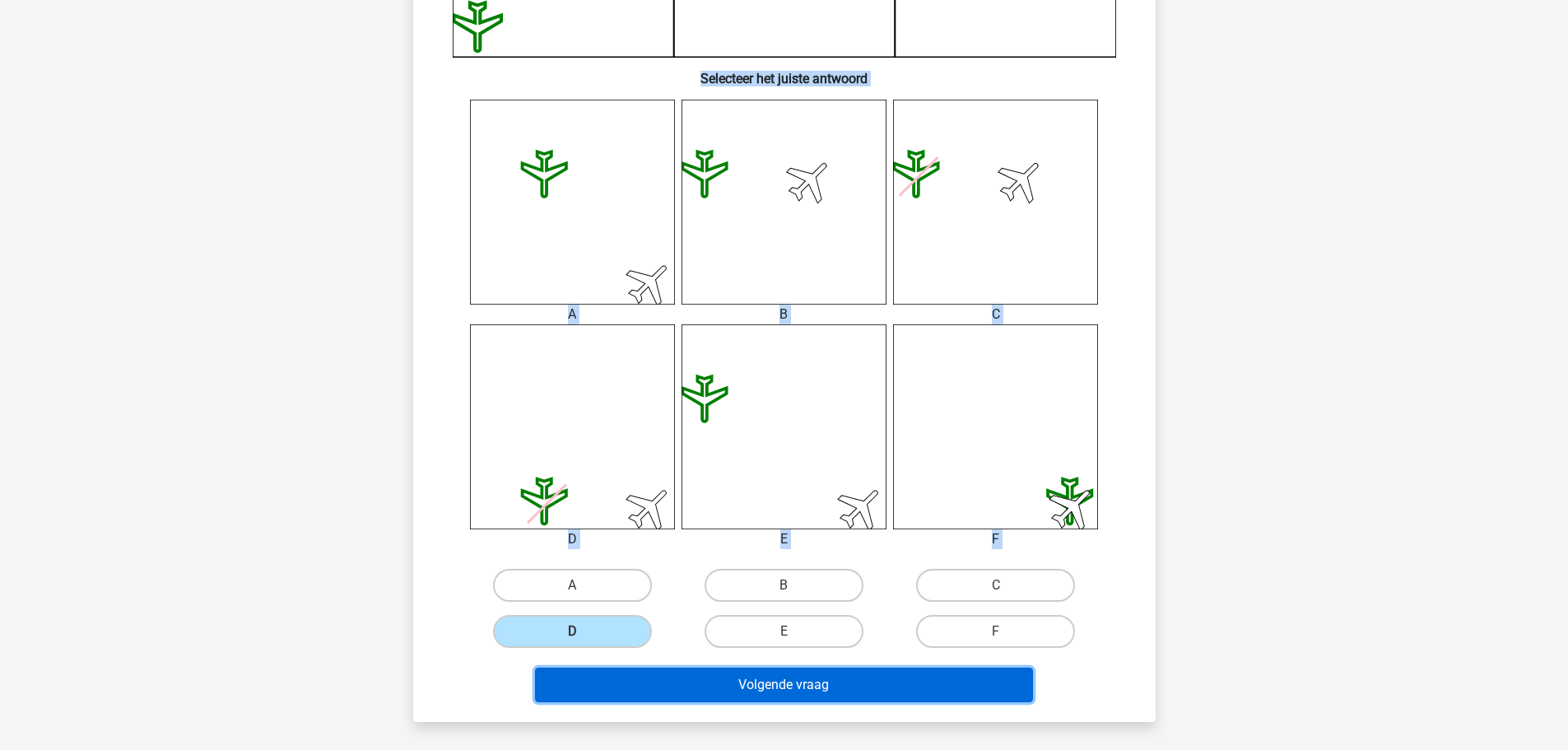
click at [659, 673] on button "Volgende vraag" at bounding box center [784, 685] width 498 height 34
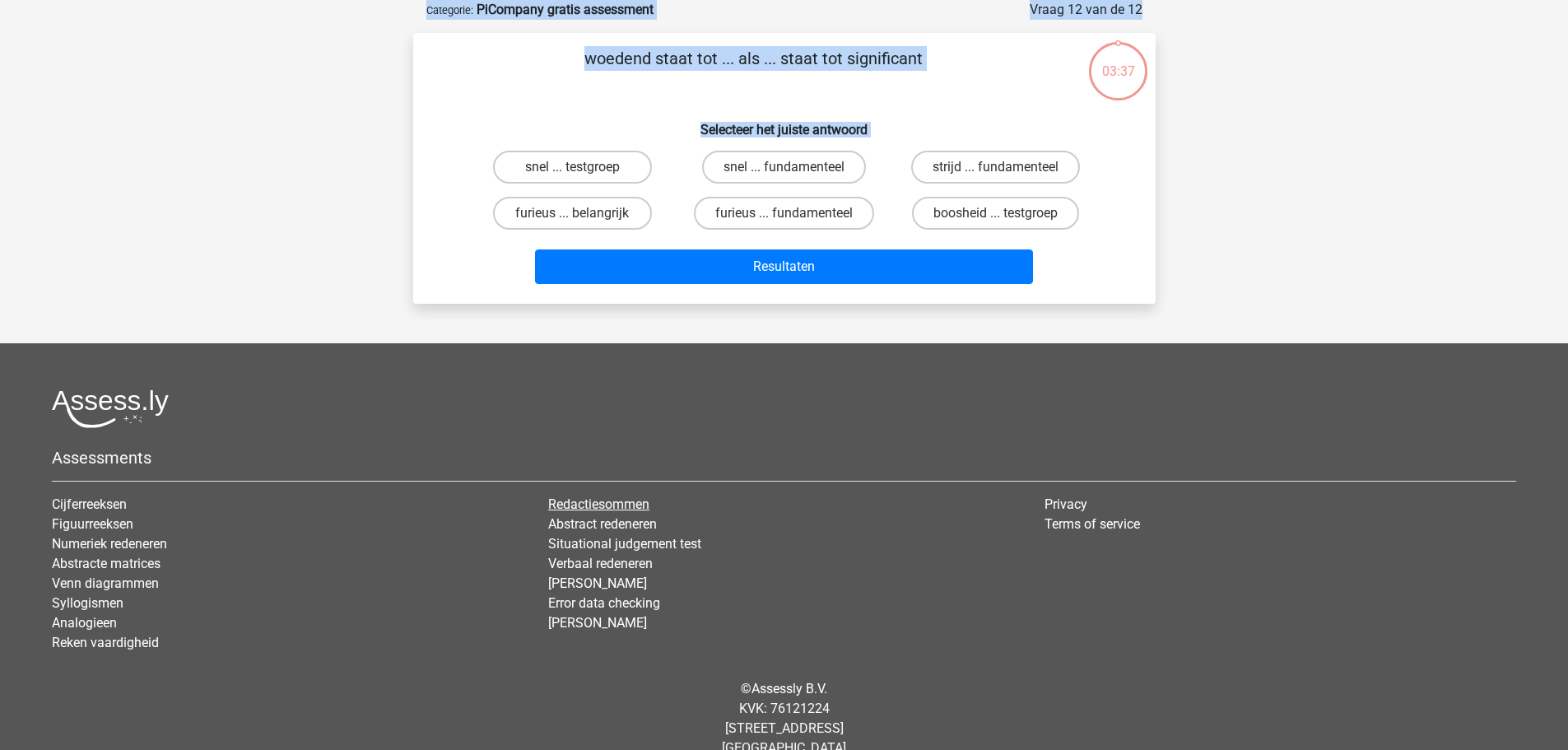
scroll to position [0, 0]
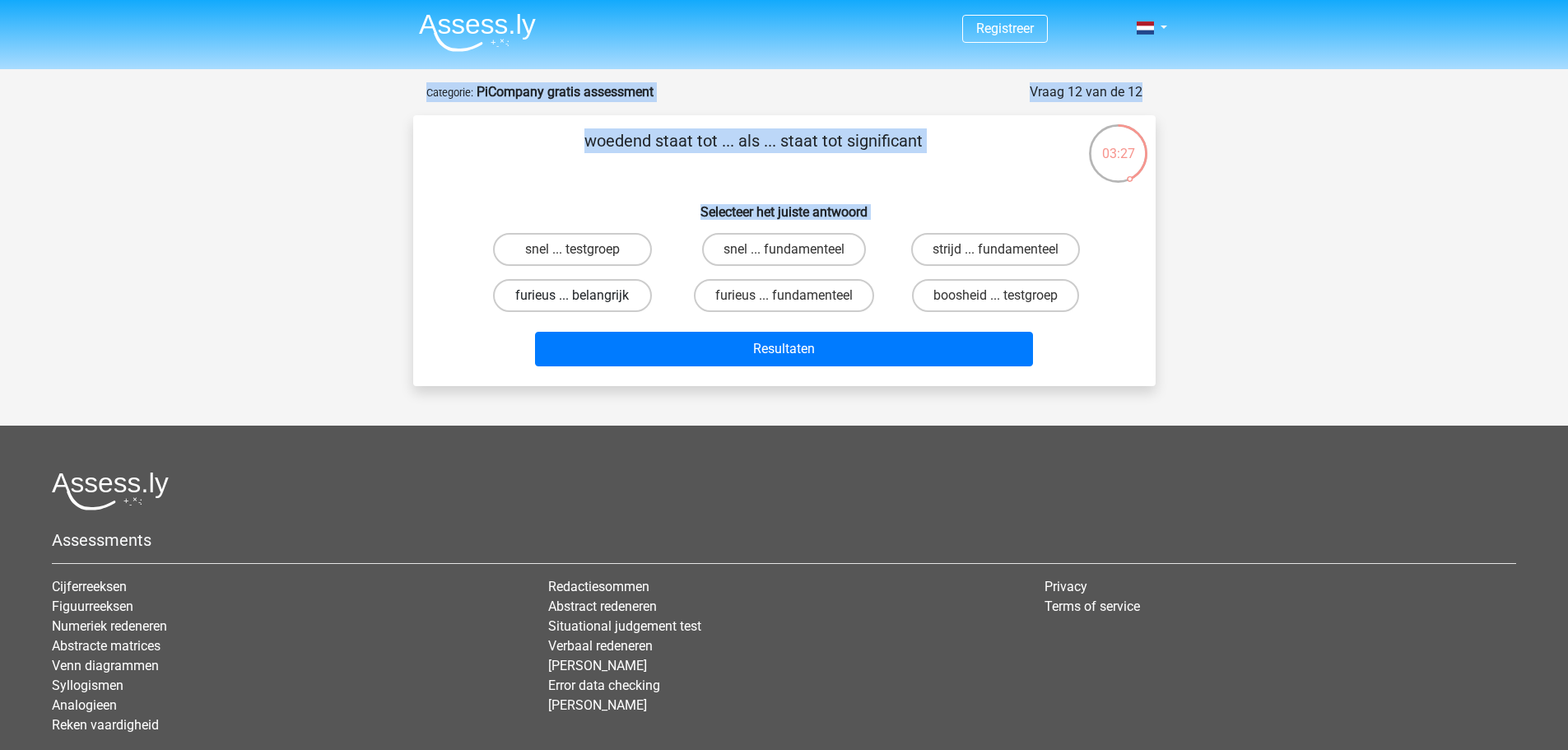
click at [603, 297] on label "furieus ... belangrijk" at bounding box center [572, 295] width 159 height 33
click at [582, 297] on input "furieus ... belangrijk" at bounding box center [577, 300] width 10 height 10
radio input "true"
click at [576, 330] on div "Resultaten" at bounding box center [784, 345] width 690 height 54
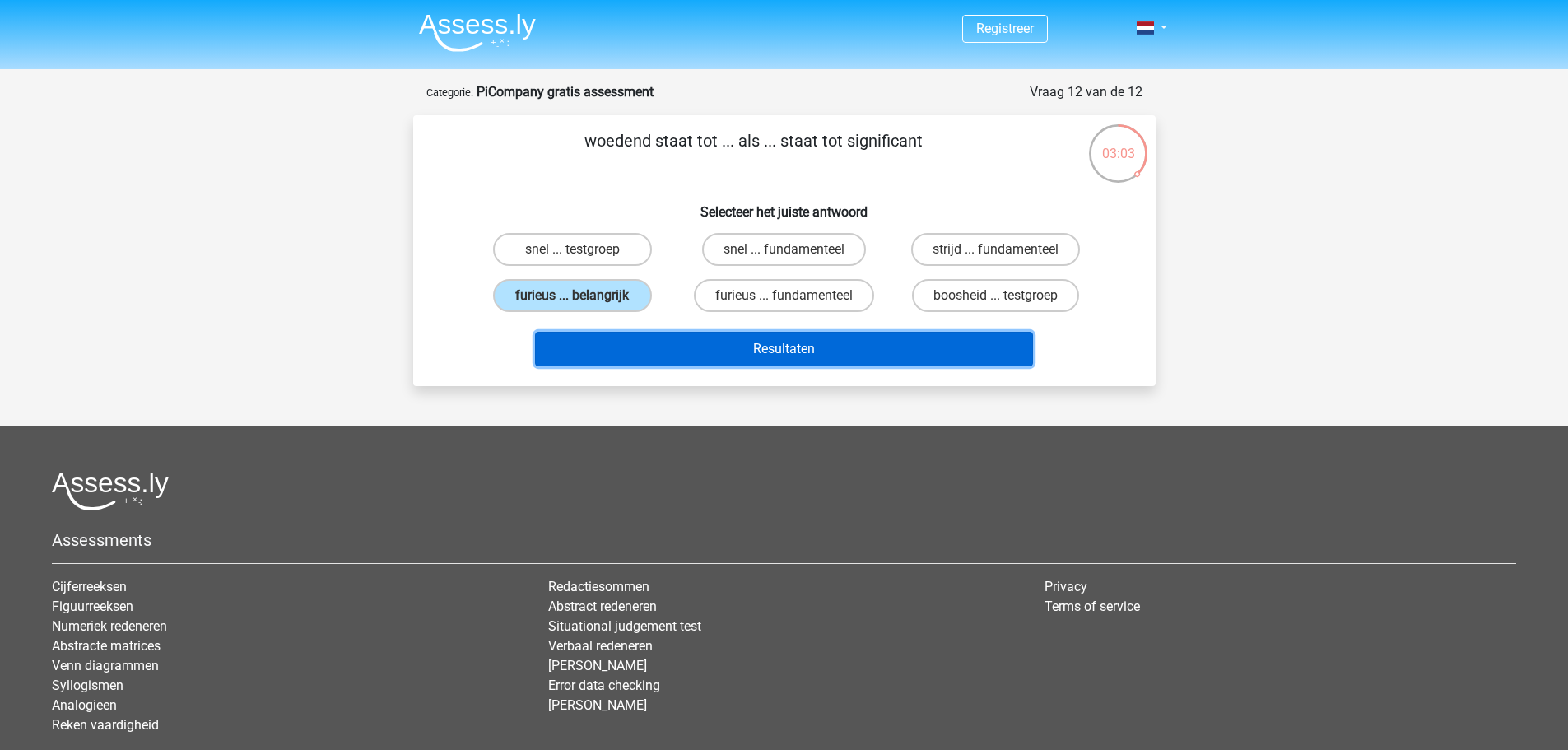
click at [577, 340] on button "Resultaten" at bounding box center [784, 349] width 498 height 34
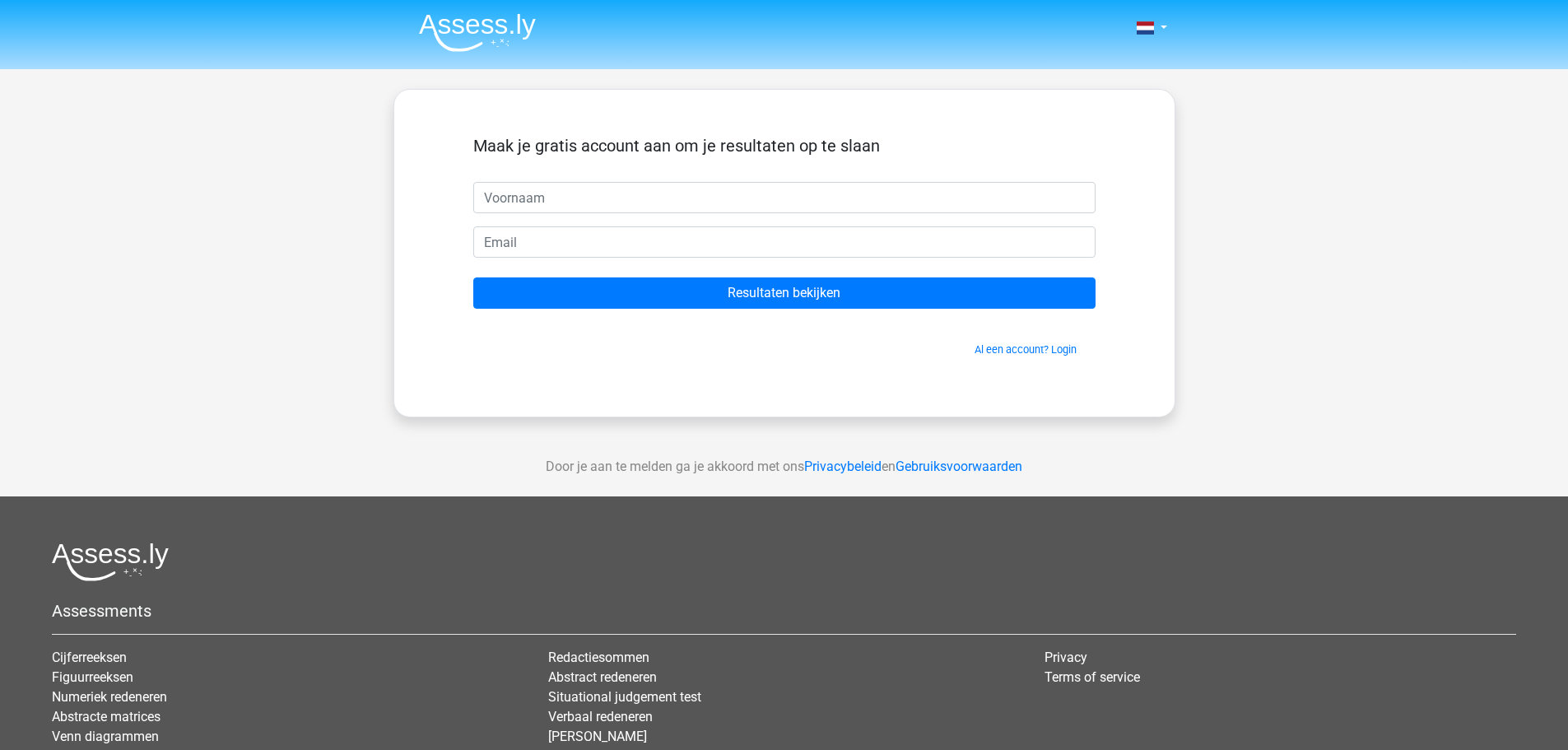
click at [532, 211] on input "text" at bounding box center [784, 197] width 622 height 31
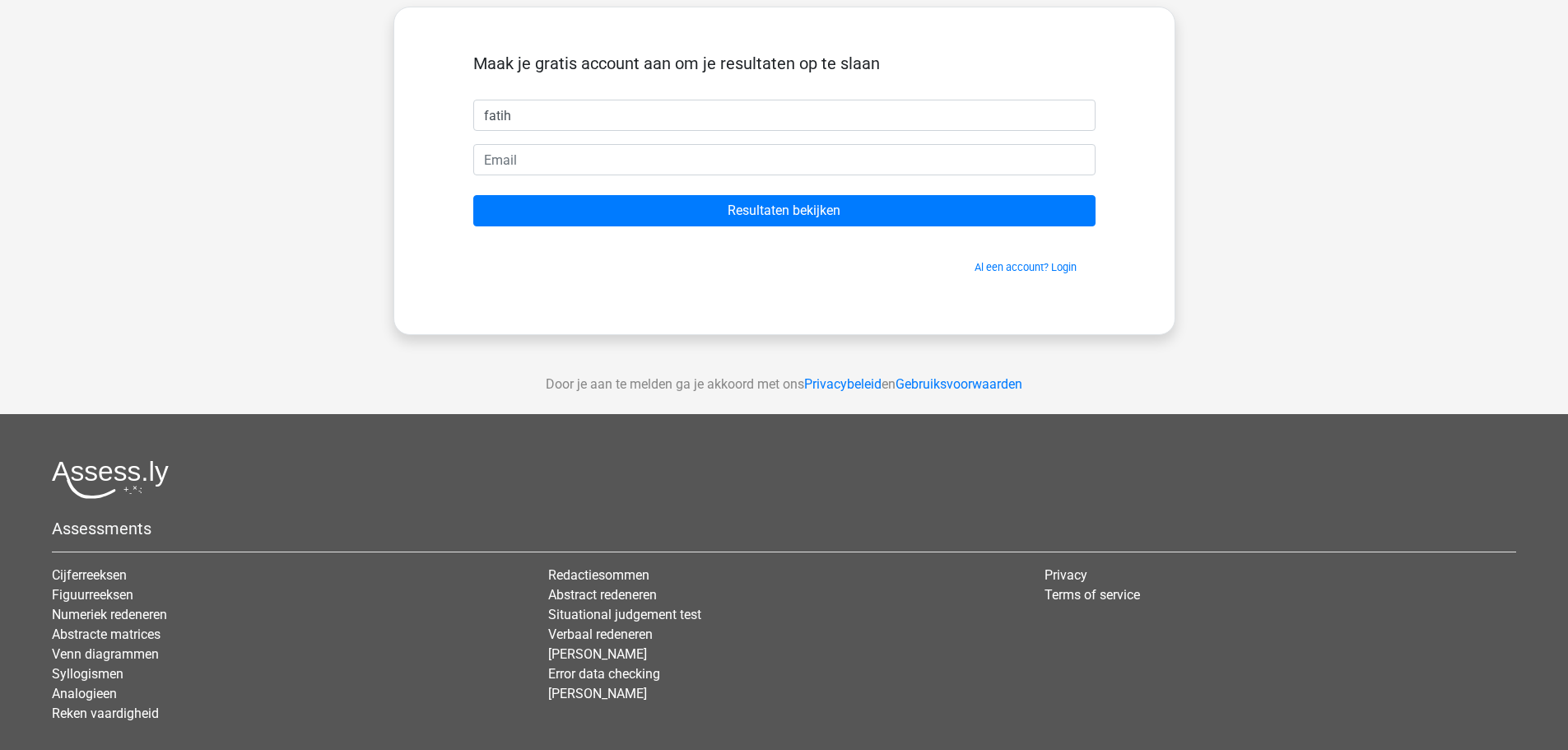
type input "fatih"
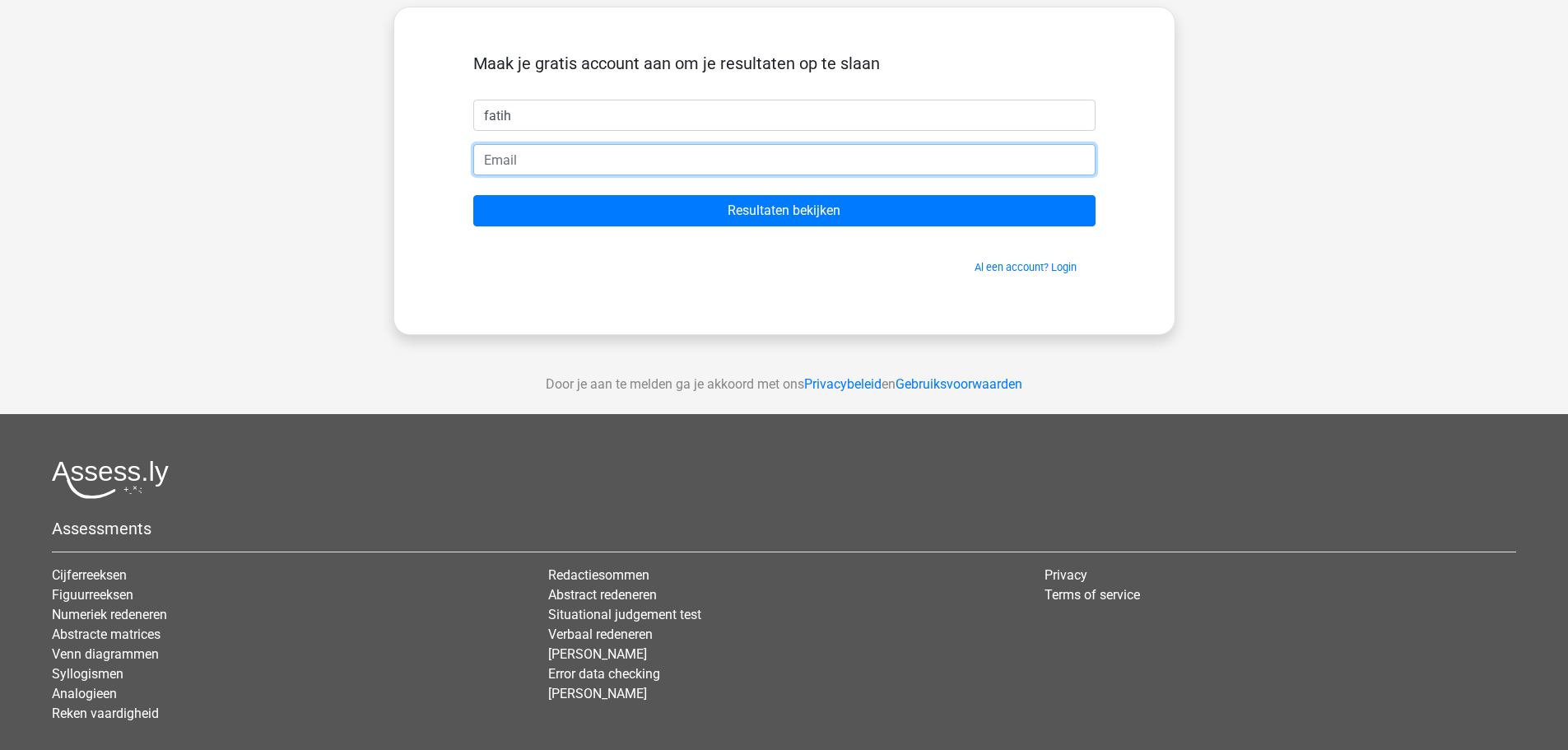
click at [678, 170] on input "email" at bounding box center [784, 160] width 622 height 31
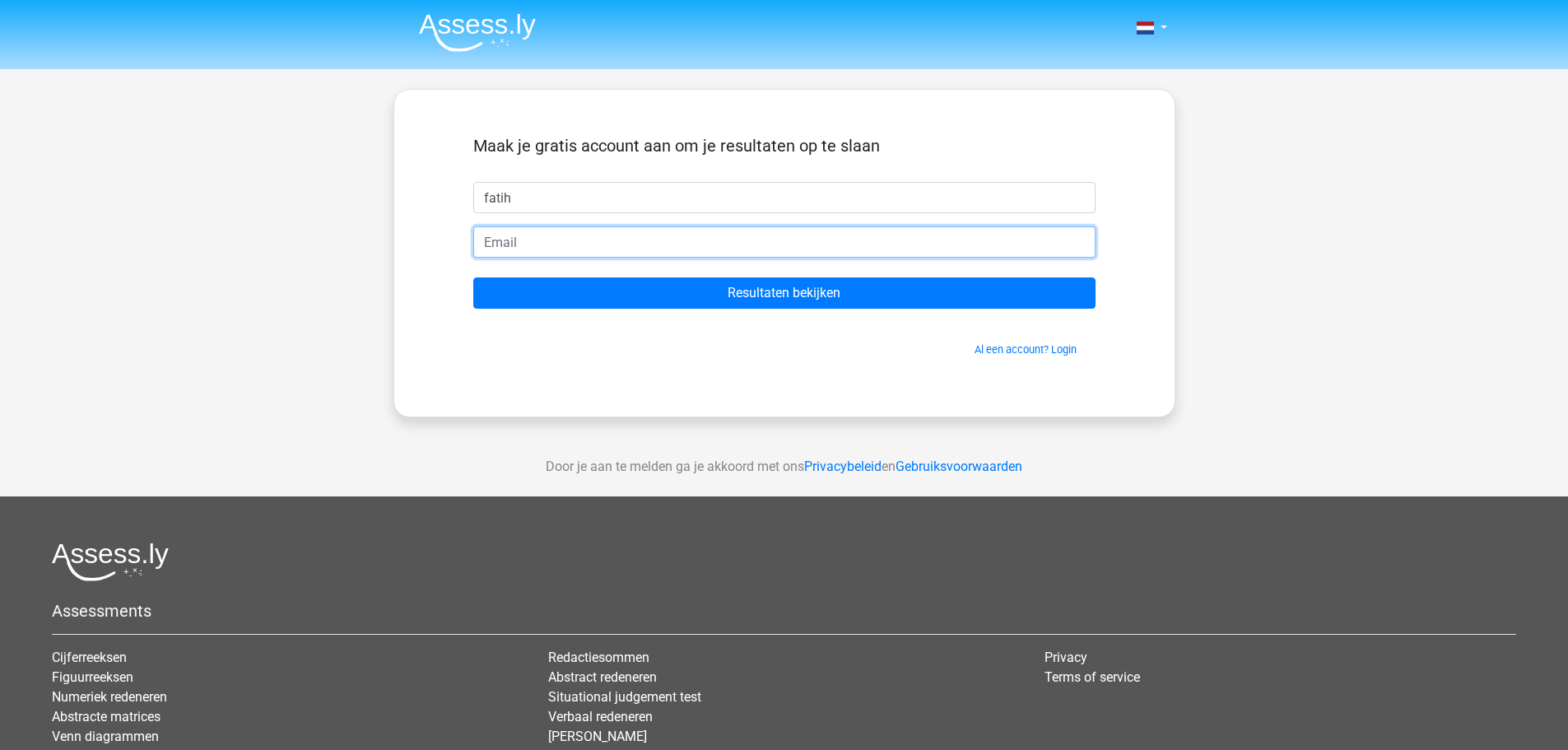
click at [694, 231] on input "email" at bounding box center [784, 242] width 622 height 31
type input "[EMAIL_ADDRESS][DOMAIN_NAME]"
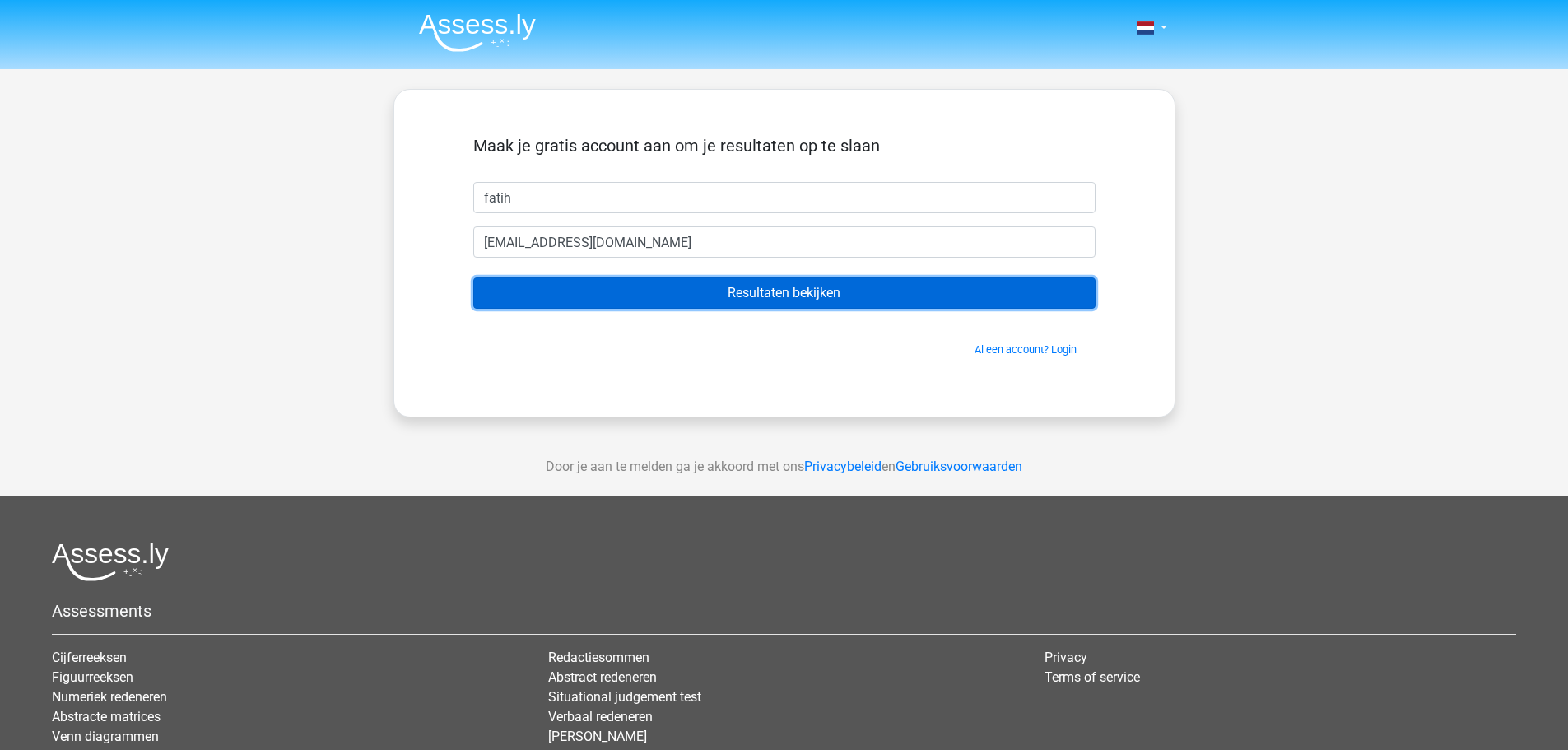
click at [685, 302] on input "Resultaten bekijken" at bounding box center [784, 293] width 622 height 31
click at [688, 296] on input "Resultaten bekijken" at bounding box center [784, 293] width 622 height 31
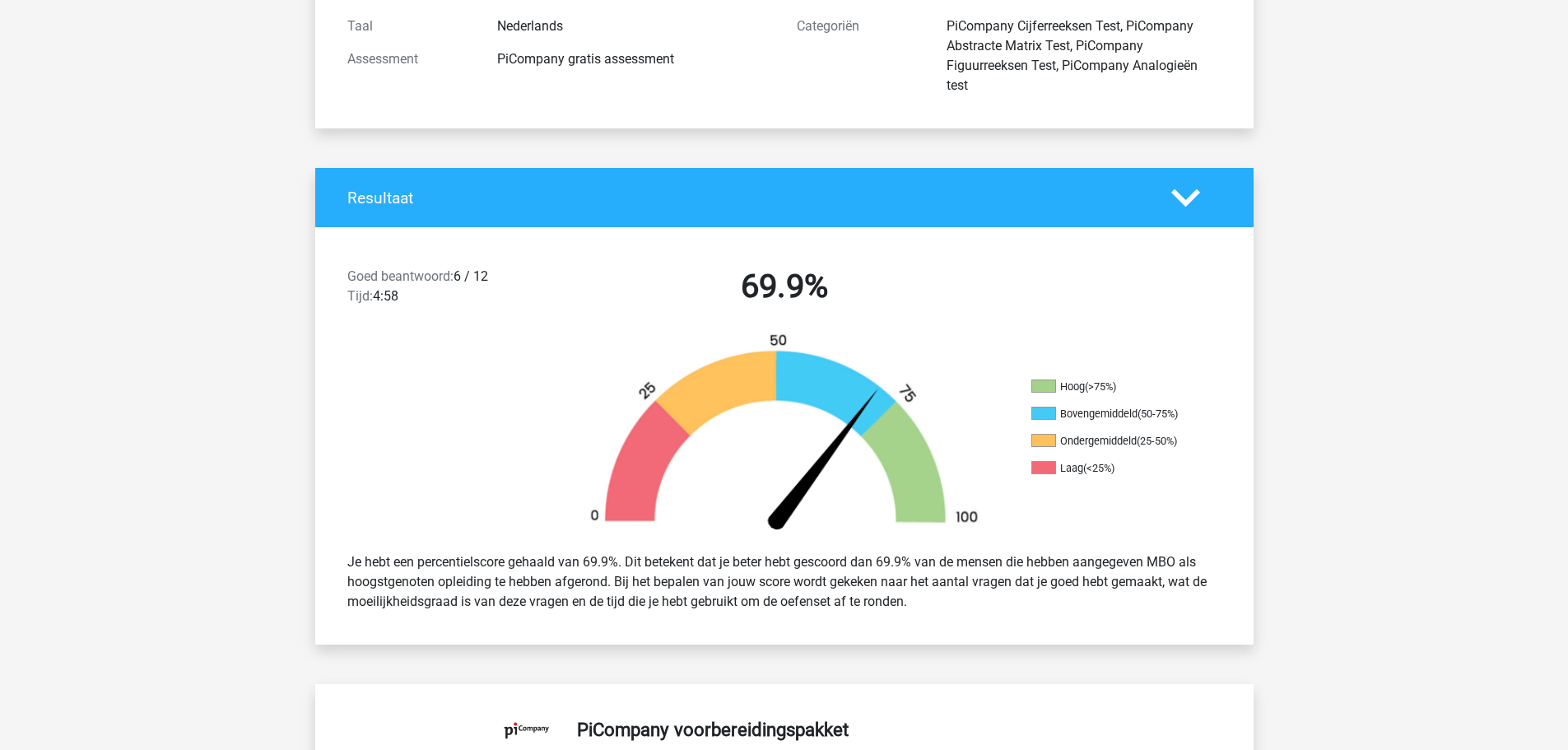
scroll to position [247, 0]
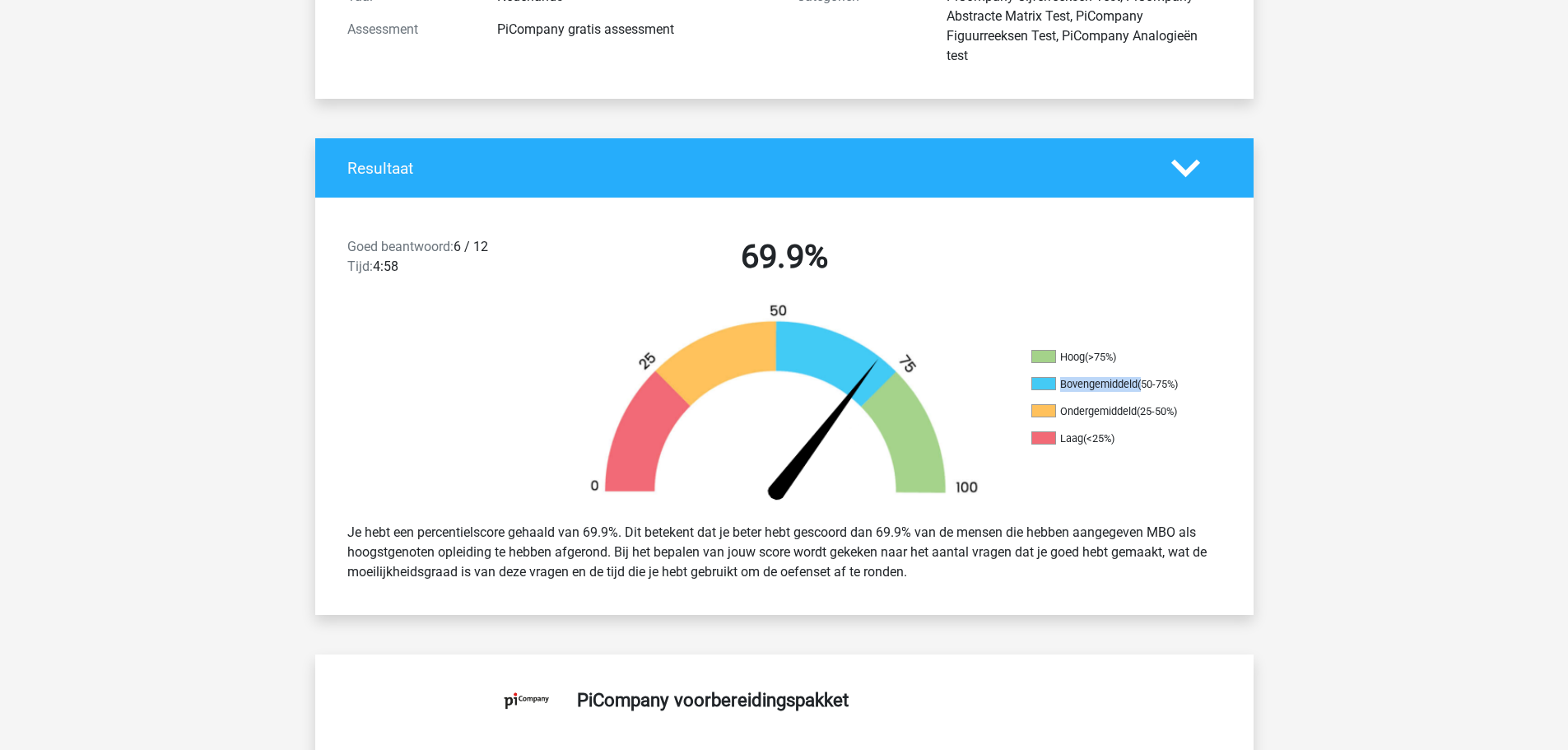
drag, startPoint x: 1061, startPoint y: 384, endPoint x: 1140, endPoint y: 387, distance: 79.1
click at [1140, 387] on li "Bovengemiddeld (50-75%)" at bounding box center [1113, 384] width 165 height 15
click at [1158, 510] on div "Je hebt een percentielscore gehaald van 69.9%. Dit betekent dat je beter hebt g…" at bounding box center [784, 553] width 938 height 86
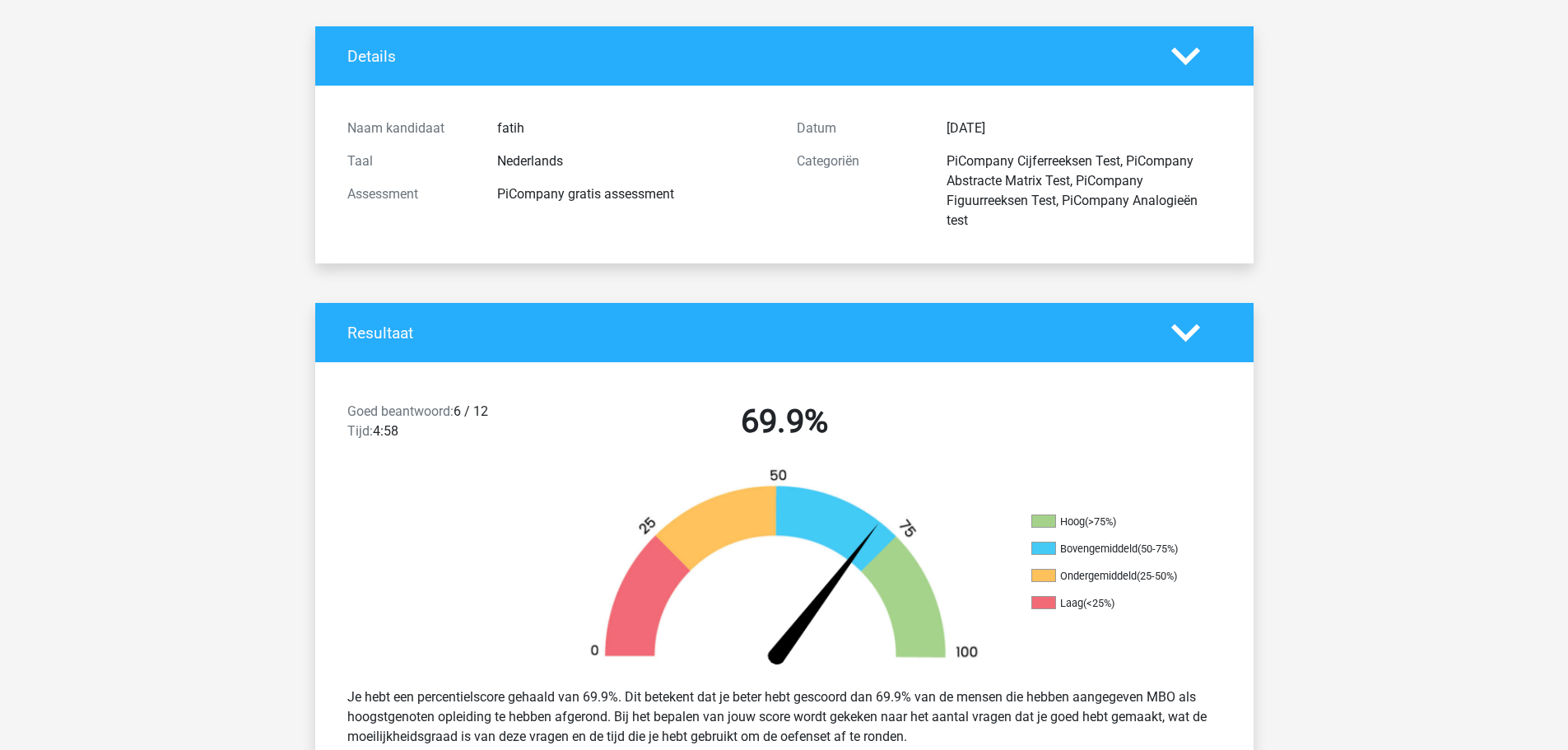
scroll to position [165, 0]
